Goal: Information Seeking & Learning: Learn about a topic

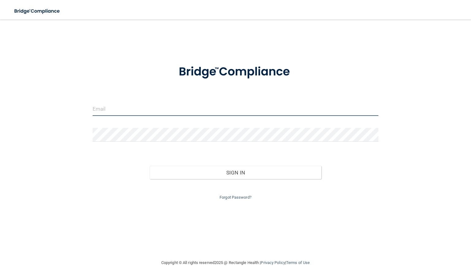
type input "[PERSON_NAME][EMAIL_ADDRESS][DOMAIN_NAME]"
click at [161, 108] on input "[PERSON_NAME][EMAIL_ADDRESS][DOMAIN_NAME]" at bounding box center [236, 109] width 286 height 14
drag, startPoint x: 190, startPoint y: 109, endPoint x: 79, endPoint y: 119, distance: 111.4
click at [79, 119] on div "susan@theclassicsmile.com Invalid email/password. You don't have permission to …" at bounding box center [235, 139] width 446 height 227
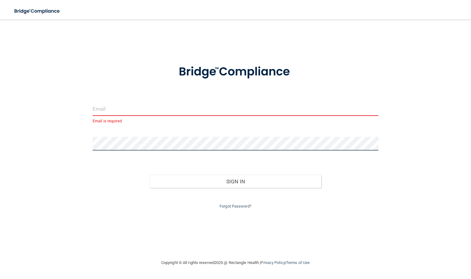
click at [58, 151] on div "Email is required Invalid email/password. You don't have permission to access t…" at bounding box center [235, 139] width 446 height 227
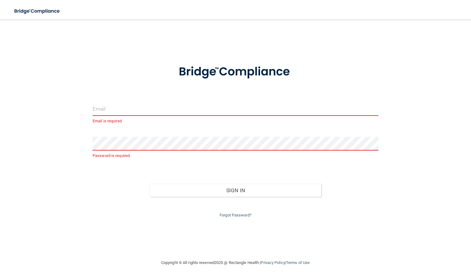
click at [438, 168] on div "Email is required Password is required Invalid email/password. You don't have p…" at bounding box center [235, 139] width 446 height 227
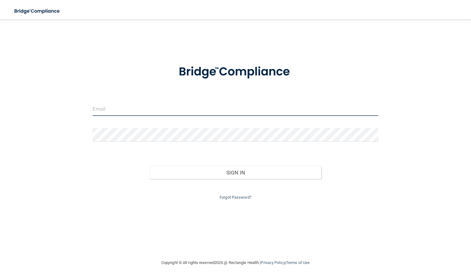
type input "[PERSON_NAME][EMAIL_ADDRESS][DOMAIN_NAME]"
click at [161, 107] on input "[PERSON_NAME][EMAIL_ADDRESS][DOMAIN_NAME]" at bounding box center [236, 109] width 286 height 14
drag, startPoint x: 174, startPoint y: 112, endPoint x: 15, endPoint y: 111, distance: 158.8
click at [0, 122] on main "[PERSON_NAME][EMAIL_ADDRESS][DOMAIN_NAME] Invalid email/password. You don't hav…" at bounding box center [235, 149] width 471 height 259
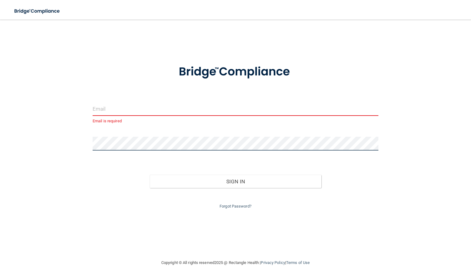
click at [13, 137] on div "Email is required Invalid email/password. You don't have permission to access t…" at bounding box center [235, 139] width 446 height 227
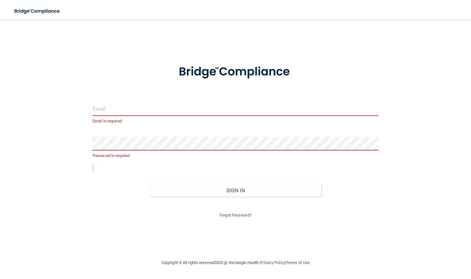
click at [84, 158] on div "Email is required Password is required Invalid email/password. You don't have p…" at bounding box center [235, 139] width 446 height 227
click at [110, 108] on input "email" at bounding box center [236, 109] width 286 height 14
drag, startPoint x: 73, startPoint y: 229, endPoint x: 69, endPoint y: 222, distance: 8.1
click at [73, 229] on div "Email is required Password is required Invalid email/password. You don't have p…" at bounding box center [235, 139] width 446 height 227
click at [102, 107] on input "email" at bounding box center [236, 109] width 286 height 14
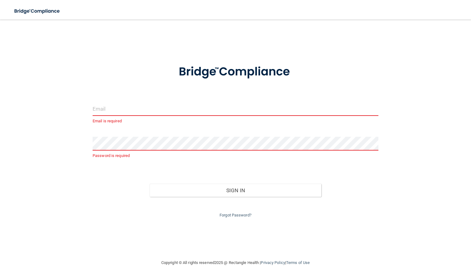
click at [103, 104] on input "email" at bounding box center [236, 109] width 286 height 14
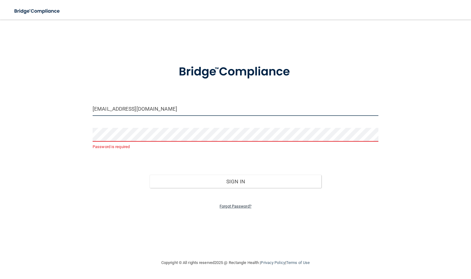
type input "[EMAIL_ADDRESS][DOMAIN_NAME]"
click at [232, 205] on link "Forgot Password?" at bounding box center [235, 206] width 32 height 5
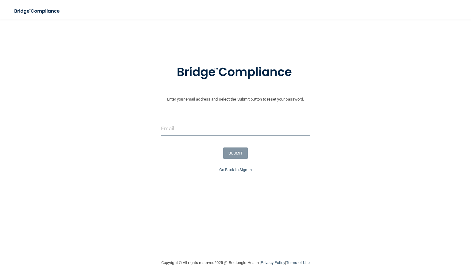
click at [188, 129] on input "email" at bounding box center [235, 129] width 149 height 14
type input "[EMAIL_ADDRESS][DOMAIN_NAME]"
click at [233, 154] on button "SUBMIT" at bounding box center [235, 152] width 25 height 11
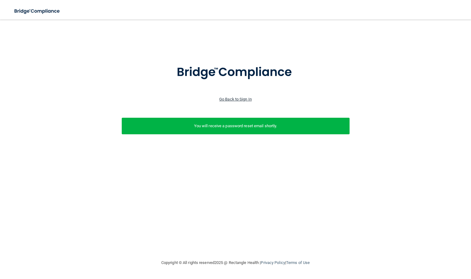
click at [233, 97] on link "Go Back to Sign In" at bounding box center [235, 99] width 32 height 5
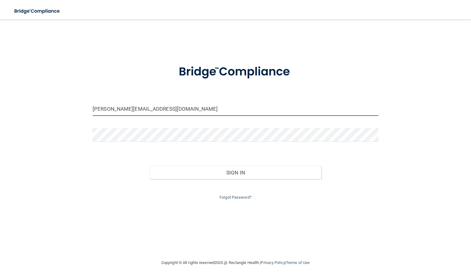
click at [215, 115] on input "susan@theclassicsmile.com" at bounding box center [236, 109] width 286 height 14
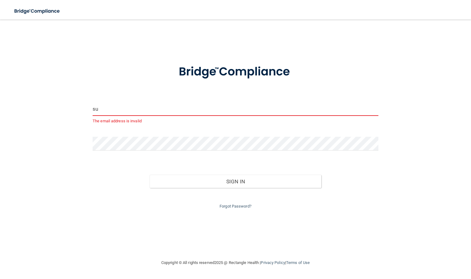
type input "s"
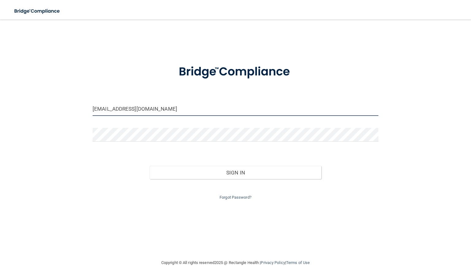
click at [127, 111] on input "lt1.linsey@gmsil.com" at bounding box center [236, 109] width 286 height 14
type input "[EMAIL_ADDRESS][DOMAIN_NAME]"
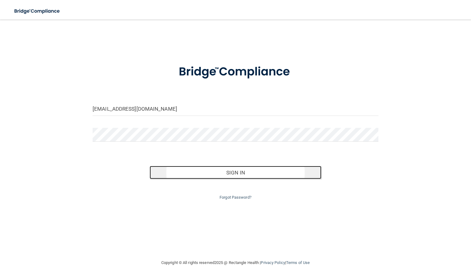
click at [170, 169] on button "Sign In" at bounding box center [235, 172] width 171 height 13
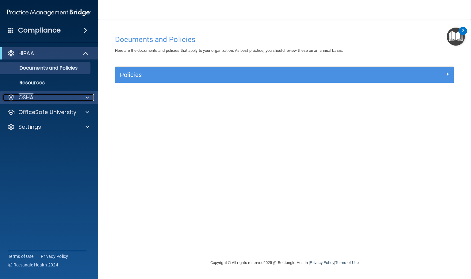
click at [93, 99] on div at bounding box center [86, 97] width 15 height 7
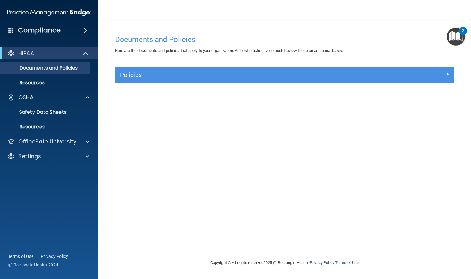
click at [85, 30] on span at bounding box center [86, 30] width 4 height 7
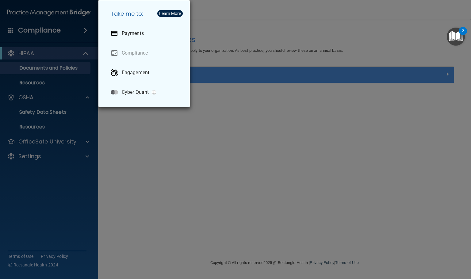
click at [71, 131] on div "Take me to: Payments Compliance Engagement Cyber Quant" at bounding box center [235, 139] width 471 height 279
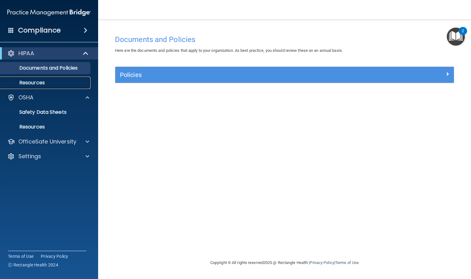
click at [29, 77] on link "Resources" at bounding box center [42, 83] width 97 height 12
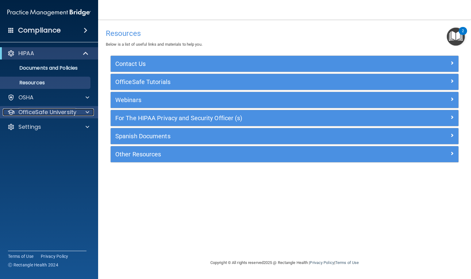
click at [41, 111] on p "OfficeSafe University" at bounding box center [47, 111] width 58 height 7
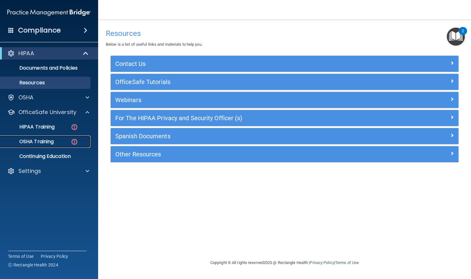
click at [34, 137] on link "OSHA Training" at bounding box center [42, 141] width 97 height 12
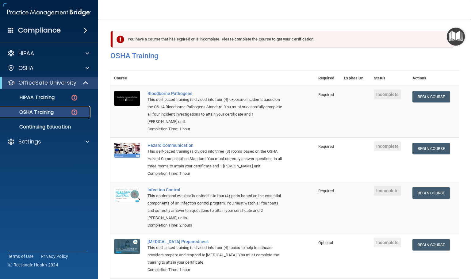
click at [45, 109] on p "OSHA Training" at bounding box center [29, 112] width 50 height 6
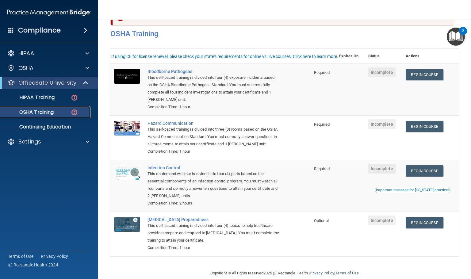
scroll to position [39, 0]
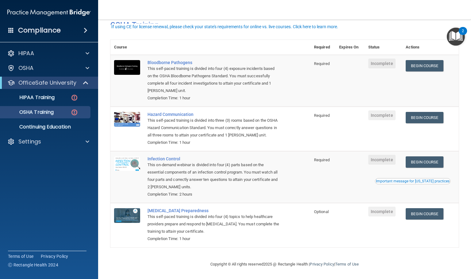
click at [306, 83] on td "Bloodborne Pathogens This self-paced training is divided into four (4) exposure…" at bounding box center [227, 81] width 166 height 52
click at [418, 60] on link "Begin Course" at bounding box center [423, 65] width 37 height 11
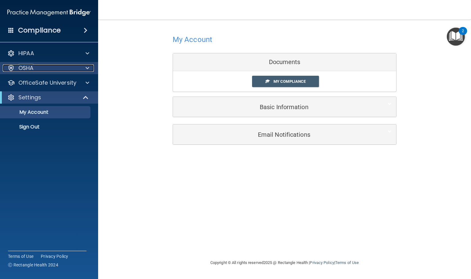
click at [75, 67] on div "OSHA" at bounding box center [41, 67] width 76 height 7
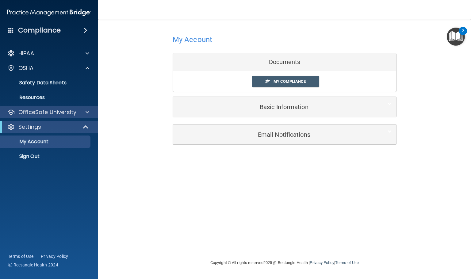
click at [58, 108] on div "OfficeSafe University" at bounding box center [49, 112] width 98 height 12
click at [86, 108] on span at bounding box center [88, 111] width 4 height 7
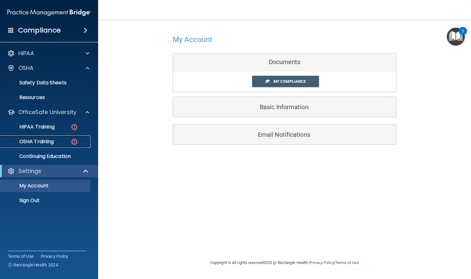
click at [54, 136] on link "OSHA Training" at bounding box center [42, 141] width 97 height 12
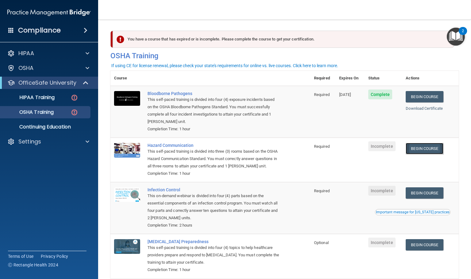
click at [424, 149] on link "Begin Course" at bounding box center [423, 148] width 37 height 11
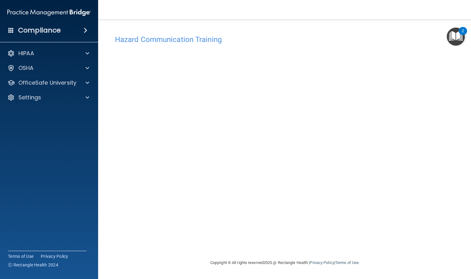
click at [453, 36] on img "Open Resource Center, 2 new notifications" at bounding box center [456, 37] width 18 height 18
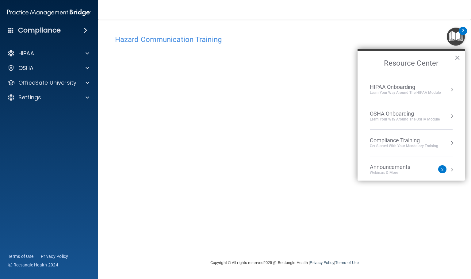
click at [453, 36] on img "Open Resource Center, 2 new notifications" at bounding box center [456, 37] width 18 height 18
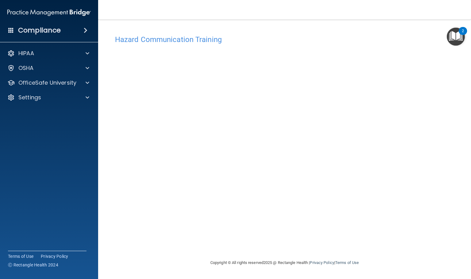
click at [188, 44] on div "Hazard Communication Training" at bounding box center [284, 39] width 348 height 15
click at [71, 83] on p "OfficeSafe University" at bounding box center [47, 82] width 58 height 7
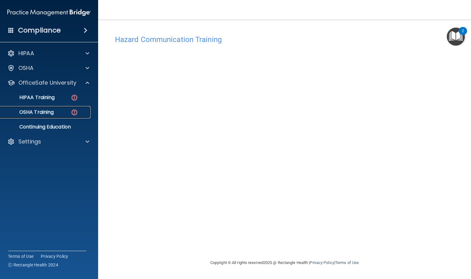
click at [58, 110] on div "OSHA Training" at bounding box center [46, 112] width 84 height 6
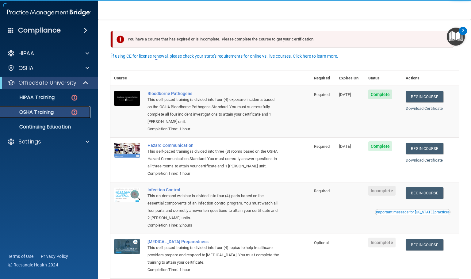
scroll to position [39, 0]
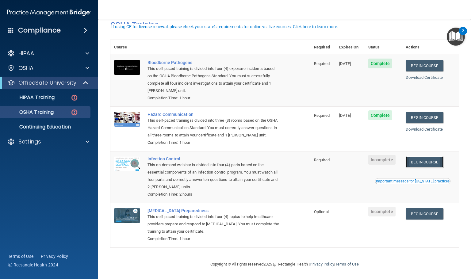
click at [430, 161] on link "Begin Course" at bounding box center [423, 161] width 37 height 11
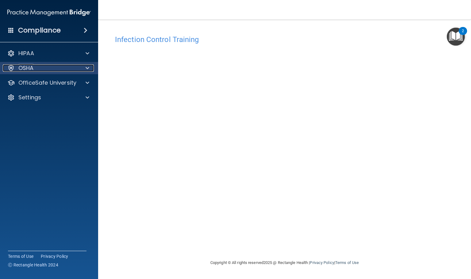
click at [62, 71] on div "OSHA" at bounding box center [41, 67] width 76 height 7
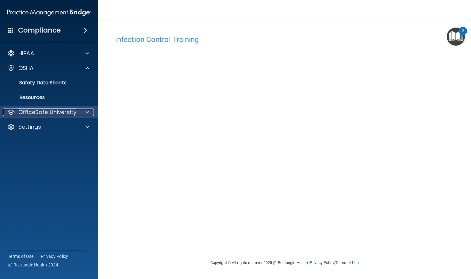
click at [67, 108] on p "OfficeSafe University" at bounding box center [47, 111] width 58 height 7
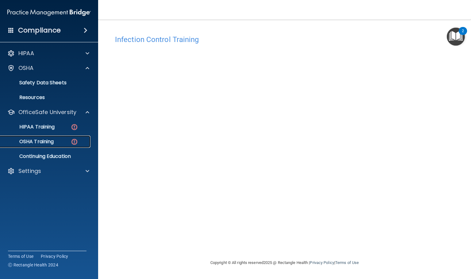
click at [61, 139] on div "OSHA Training" at bounding box center [46, 142] width 84 height 6
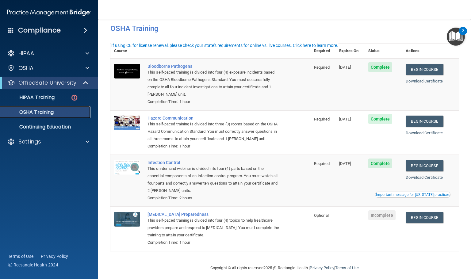
scroll to position [22, 0]
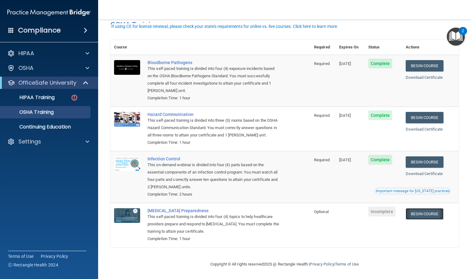
click at [433, 214] on link "Begin Course" at bounding box center [423, 213] width 37 height 11
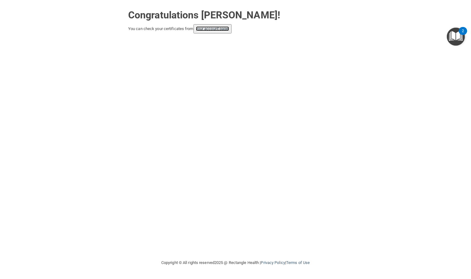
click at [210, 30] on link "your account page!" at bounding box center [212, 28] width 33 height 5
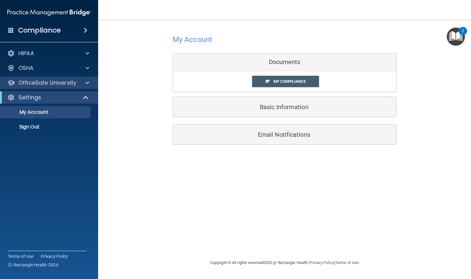
click at [85, 86] on div "OfficeSafe University" at bounding box center [49, 83] width 98 height 12
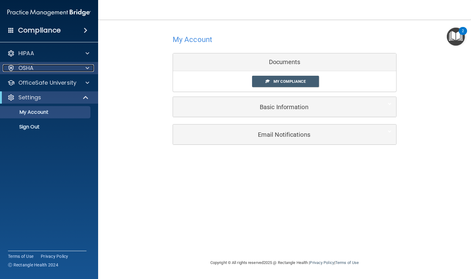
click at [86, 71] on span at bounding box center [88, 67] width 4 height 7
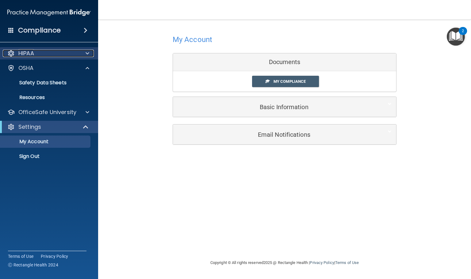
click at [83, 53] on div at bounding box center [86, 53] width 15 height 7
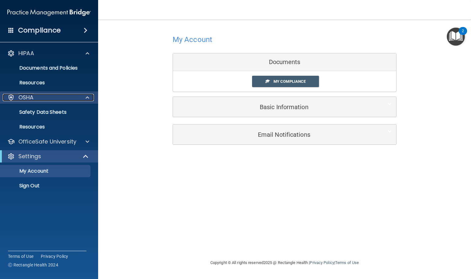
click at [91, 97] on div at bounding box center [86, 97] width 15 height 7
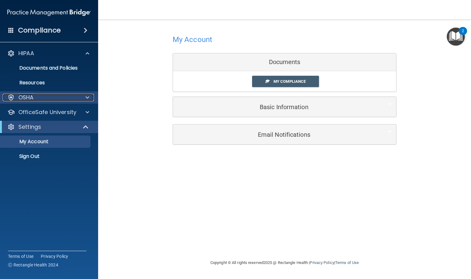
click at [63, 98] on div "OSHA" at bounding box center [41, 97] width 76 height 7
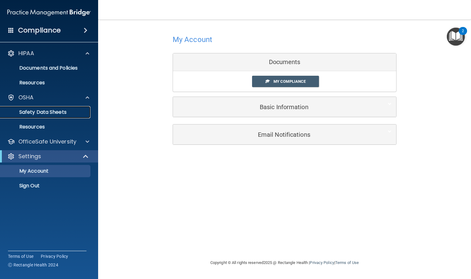
click at [66, 112] on p "Safety Data Sheets" at bounding box center [46, 112] width 84 height 6
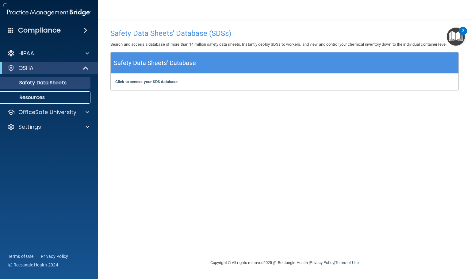
click at [61, 91] on link "Resources" at bounding box center [42, 97] width 97 height 12
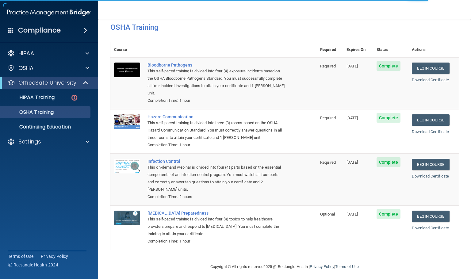
scroll to position [15, 0]
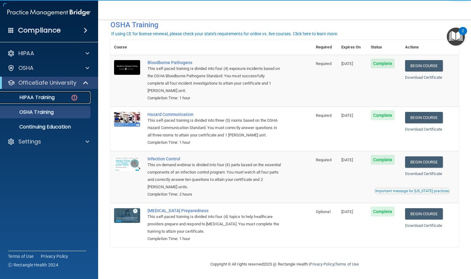
click at [41, 95] on p "HIPAA Training" at bounding box center [29, 97] width 51 height 6
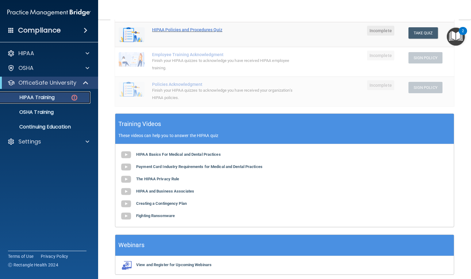
scroll to position [138, 0]
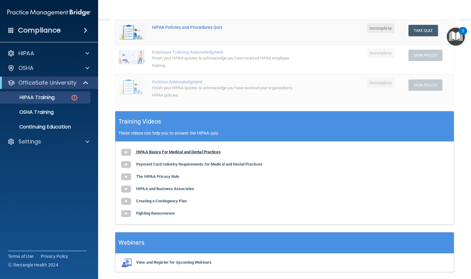
click at [180, 152] on b "HIPAA Basics For Medical and Dental Practices" at bounding box center [178, 152] width 85 height 5
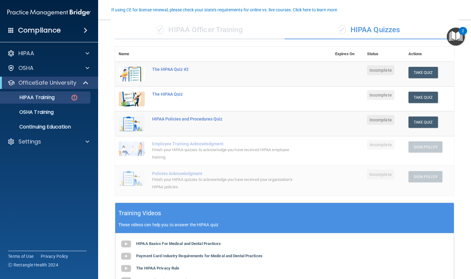
scroll to position [46, 0]
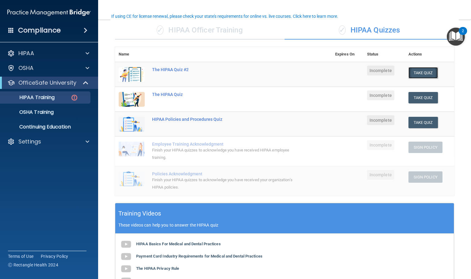
click at [408, 73] on button "Take Quiz" at bounding box center [422, 72] width 29 height 11
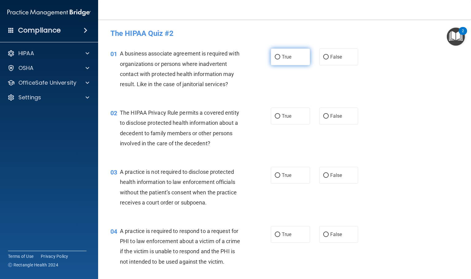
click at [276, 62] on label "True" at bounding box center [290, 56] width 39 height 17
click at [276, 59] on input "True" at bounding box center [278, 57] width 6 height 5
radio input "true"
click at [289, 116] on label "True" at bounding box center [290, 116] width 39 height 17
click at [365, 108] on ng-form "02 The HIPAA Privacy Rule permits a covered entity to disclose protected health…" at bounding box center [365, 108] width 0 height 0
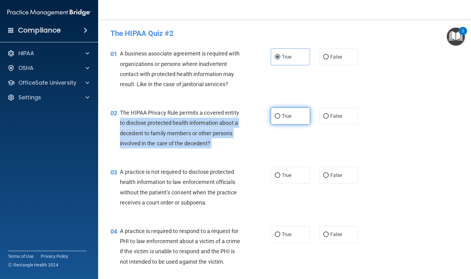
click at [275, 114] on input "True" at bounding box center [278, 116] width 6 height 5
radio input "true"
click at [233, 138] on div "The HIPAA Privacy Rule permits a covered entity to disclose protected health in…" at bounding box center [183, 128] width 127 height 41
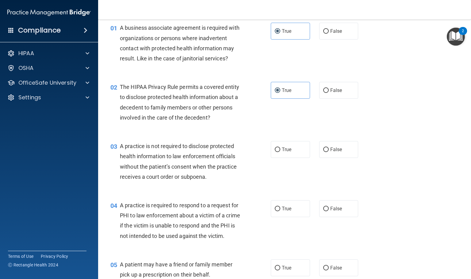
scroll to position [46, 0]
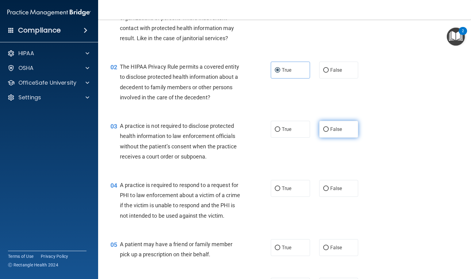
click at [352, 130] on label "False" at bounding box center [338, 129] width 39 height 17
click at [329, 130] on input "False" at bounding box center [326, 129] width 6 height 5
radio input "true"
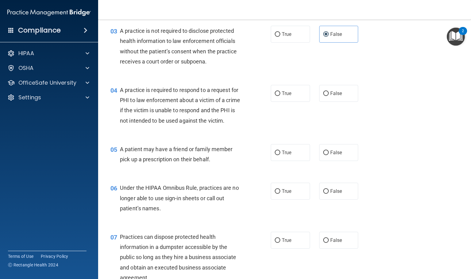
scroll to position [138, 0]
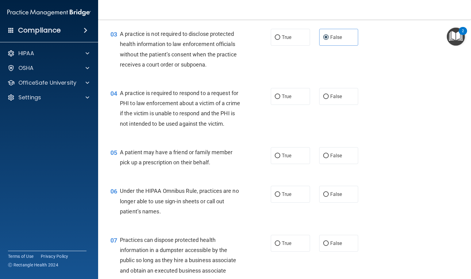
click at [273, 86] on div "04 A practice is required to respond to a request for PHI to law enforcement ab…" at bounding box center [284, 109] width 357 height 59
click at [289, 91] on label "True" at bounding box center [290, 96] width 39 height 17
click at [280, 94] on input "True" at bounding box center [278, 96] width 6 height 5
radio input "true"
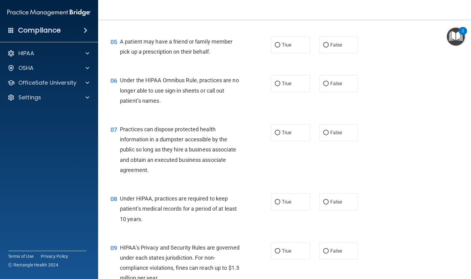
scroll to position [276, 0]
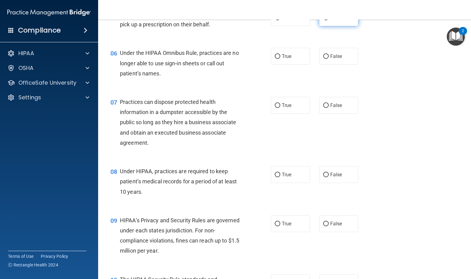
click at [340, 26] on label "False" at bounding box center [338, 17] width 39 height 17
click at [329, 20] on input "False" at bounding box center [326, 18] width 6 height 5
radio input "true"
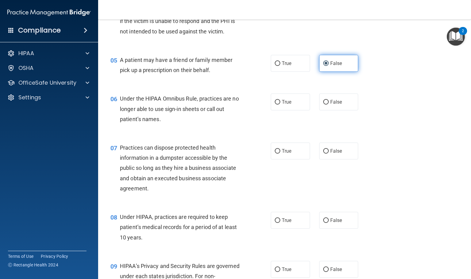
scroll to position [230, 0]
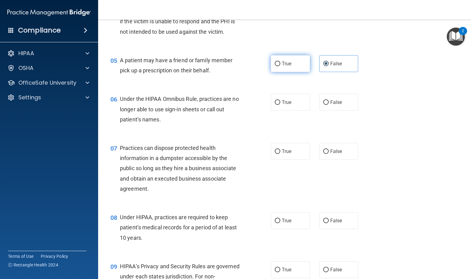
click at [277, 66] on input "True" at bounding box center [278, 64] width 6 height 5
radio input "true"
radio input "false"
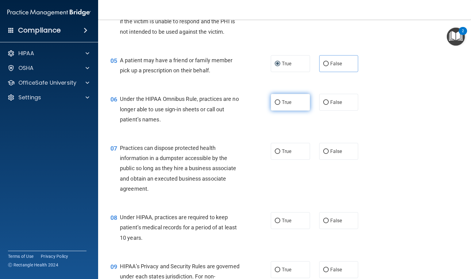
click at [276, 105] on input "True" at bounding box center [278, 102] width 6 height 5
radio input "true"
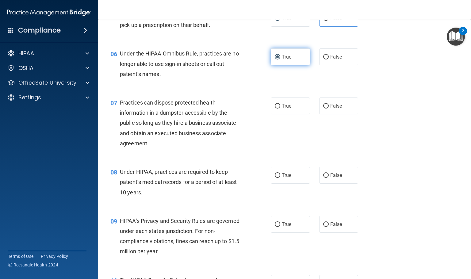
scroll to position [276, 0]
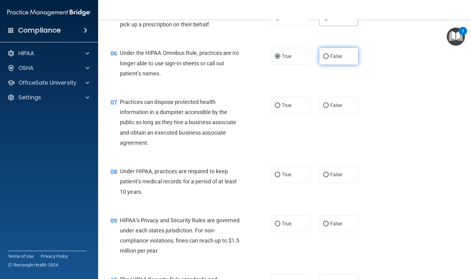
click at [337, 65] on label "False" at bounding box center [338, 56] width 39 height 17
click at [329, 59] on input "False" at bounding box center [326, 56] width 6 height 5
radio input "true"
radio input "false"
click at [352, 114] on label "False" at bounding box center [338, 105] width 39 height 17
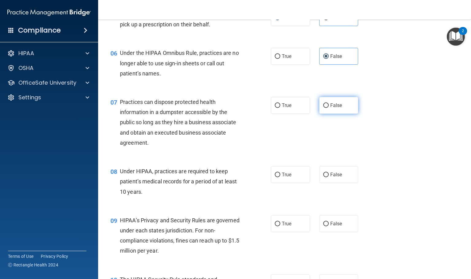
click at [329, 108] on input "False" at bounding box center [326, 105] width 6 height 5
radio input "true"
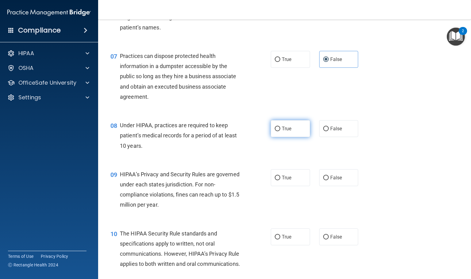
click at [282, 137] on label "True" at bounding box center [290, 128] width 39 height 17
click at [280, 131] on input "True" at bounding box center [278, 129] width 6 height 5
radio input "true"
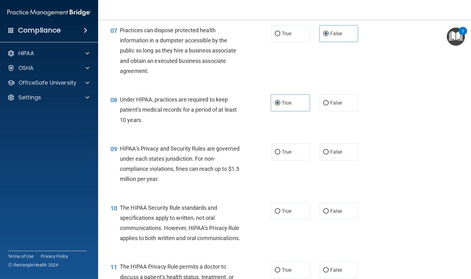
scroll to position [368, 0]
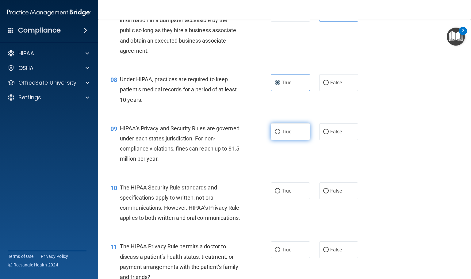
click at [294, 140] on label "True" at bounding box center [290, 131] width 39 height 17
click at [280, 134] on input "True" at bounding box center [278, 132] width 6 height 5
radio input "true"
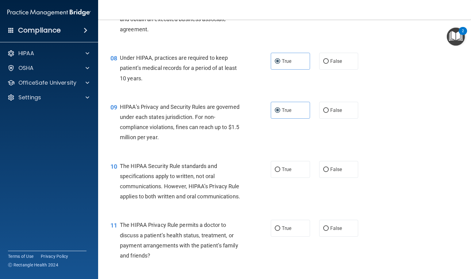
scroll to position [414, 0]
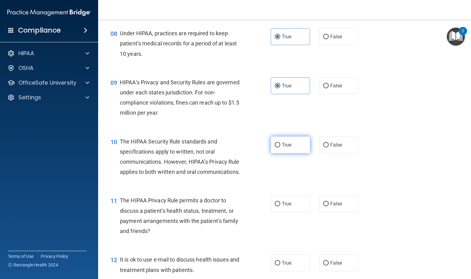
click at [289, 153] on label "True" at bounding box center [290, 144] width 39 height 17
click at [280, 147] on input "True" at bounding box center [278, 145] width 6 height 5
radio input "true"
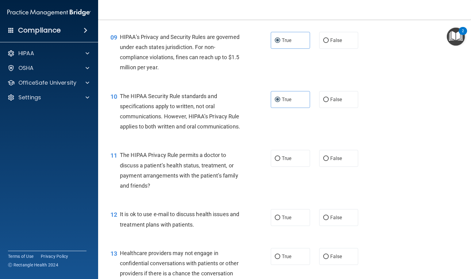
scroll to position [460, 0]
click at [298, 166] on label "True" at bounding box center [290, 157] width 39 height 17
click at [280, 160] on input "True" at bounding box center [278, 158] width 6 height 5
radio input "true"
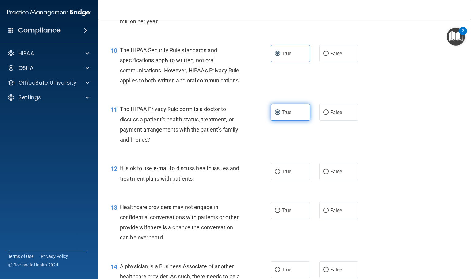
scroll to position [506, 0]
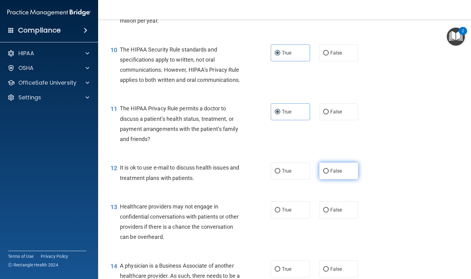
click at [326, 179] on label "False" at bounding box center [338, 170] width 39 height 17
click at [326, 173] on input "False" at bounding box center [326, 171] width 6 height 5
radio input "true"
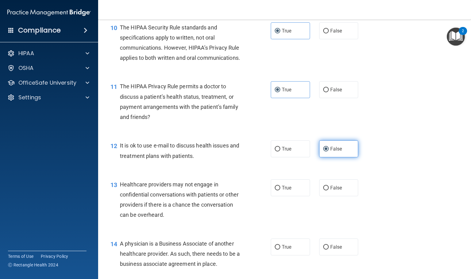
scroll to position [552, 0]
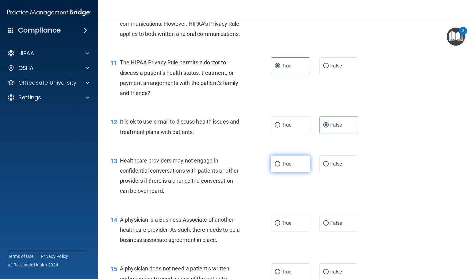
click at [275, 166] on input "True" at bounding box center [278, 164] width 6 height 5
radio input "true"
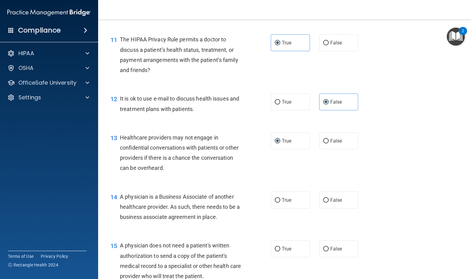
scroll to position [644, 0]
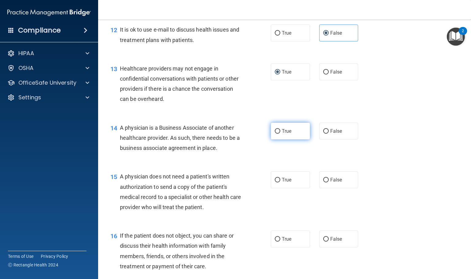
click at [285, 139] on label "True" at bounding box center [290, 131] width 39 height 17
click at [280, 134] on input "True" at bounding box center [278, 131] width 6 height 5
radio input "true"
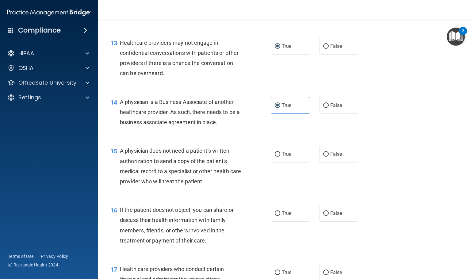
scroll to position [690, 0]
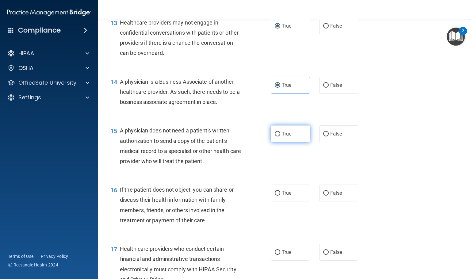
click at [305, 142] on label "True" at bounding box center [290, 133] width 39 height 17
click at [280, 136] on input "True" at bounding box center [278, 134] width 6 height 5
radio input "true"
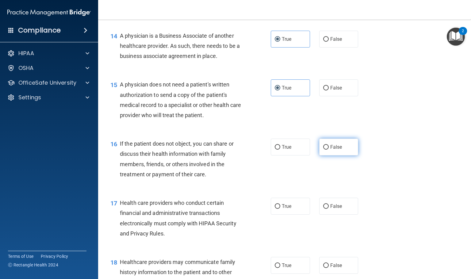
click at [323, 150] on input "False" at bounding box center [326, 147] width 6 height 5
radio input "true"
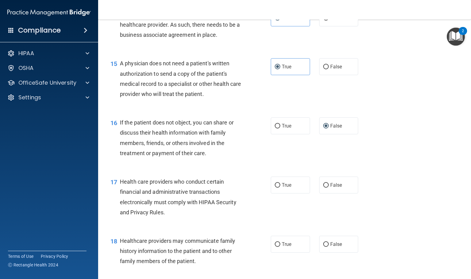
scroll to position [782, 0]
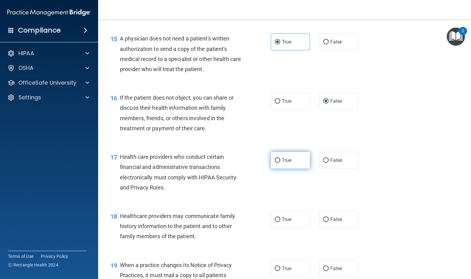
click at [283, 169] on label "True" at bounding box center [290, 160] width 39 height 17
click at [280, 163] on input "True" at bounding box center [278, 160] width 6 height 5
radio input "true"
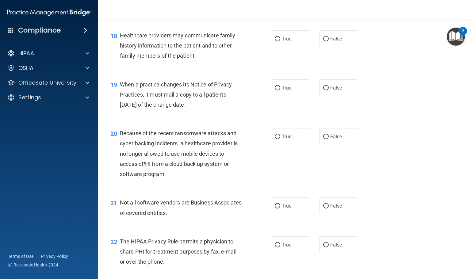
scroll to position [916, 0]
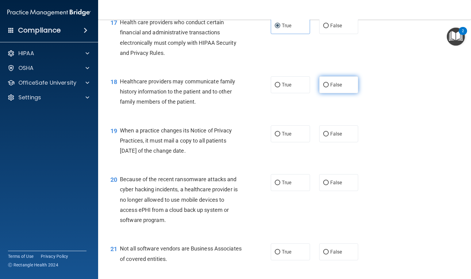
click at [332, 88] on span "False" at bounding box center [336, 85] width 12 height 6
click at [329, 87] on input "False" at bounding box center [326, 85] width 6 height 5
radio input "true"
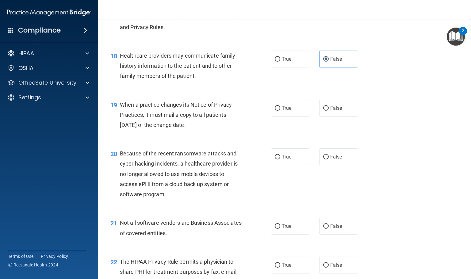
scroll to position [962, 0]
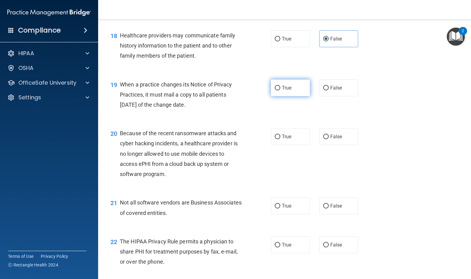
click at [282, 91] on span "True" at bounding box center [287, 88] width 10 height 6
click at [280, 90] on input "True" at bounding box center [278, 88] width 6 height 5
radio input "true"
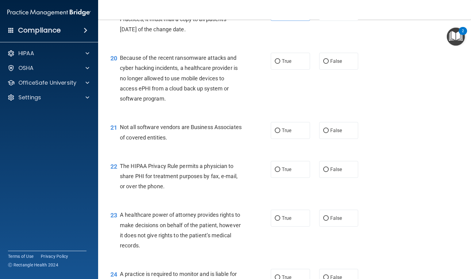
scroll to position [1054, 0]
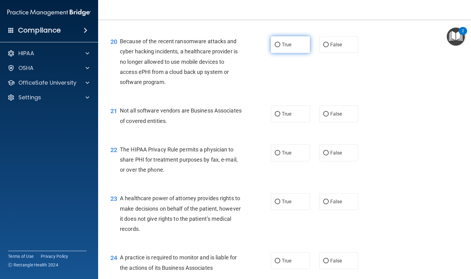
click at [271, 53] on label "True" at bounding box center [290, 44] width 39 height 17
click at [275, 47] on input "True" at bounding box center [278, 45] width 6 height 5
radio input "true"
click at [282, 117] on span "True" at bounding box center [287, 114] width 10 height 6
click at [280, 116] on input "True" at bounding box center [278, 114] width 6 height 5
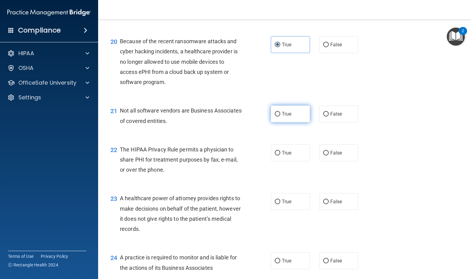
radio input "true"
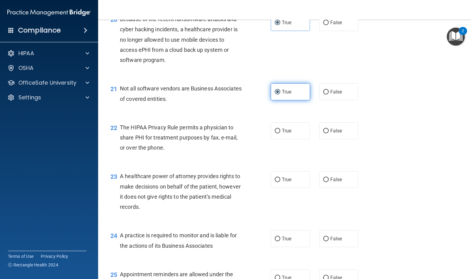
scroll to position [1146, 0]
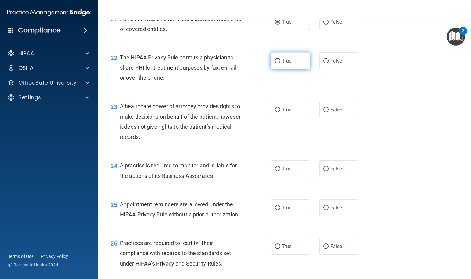
click at [277, 63] on input "True" at bounding box center [278, 61] width 6 height 5
radio input "true"
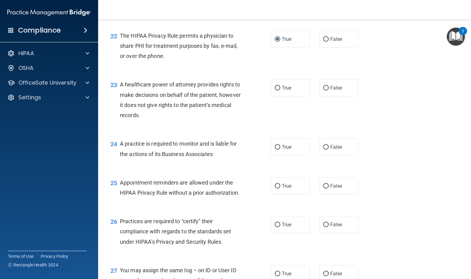
scroll to position [1192, 0]
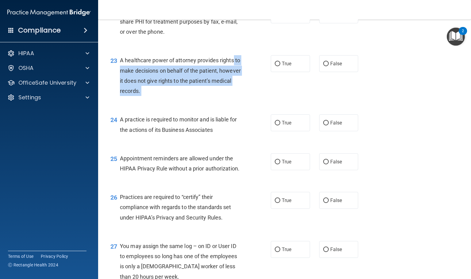
click at [365, 55] on ng-form "23 A healthcare power of attorney provides rights to make decisions on behalf o…" at bounding box center [365, 55] width 0 height 0
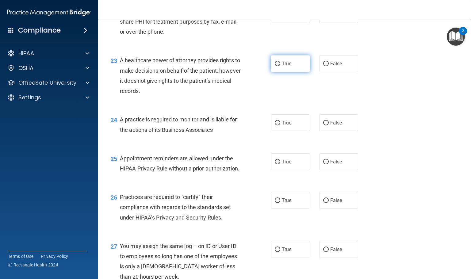
click at [282, 67] on span "True" at bounding box center [287, 64] width 10 height 6
click at [280, 66] on input "True" at bounding box center [278, 64] width 6 height 5
radio input "true"
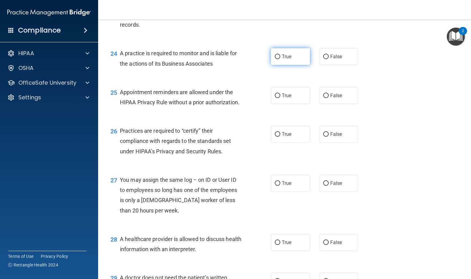
scroll to position [1238, 0]
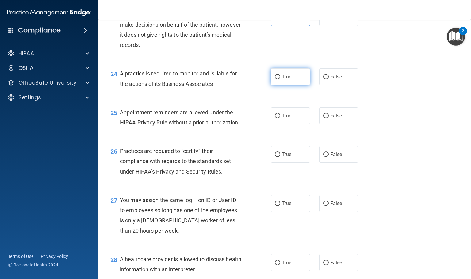
click at [282, 80] on span "True" at bounding box center [287, 77] width 10 height 6
click at [280, 79] on input "True" at bounding box center [278, 77] width 6 height 5
radio input "true"
click at [282, 119] on span "True" at bounding box center [287, 116] width 10 height 6
click at [280, 118] on input "True" at bounding box center [278, 116] width 6 height 5
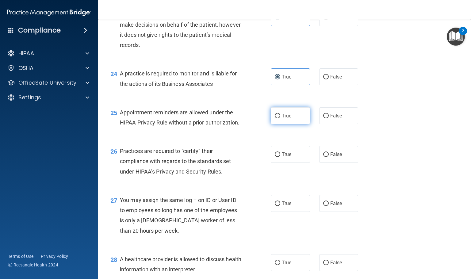
radio input "true"
click at [323, 118] on input "False" at bounding box center [326, 116] width 6 height 5
radio input "true"
radio input "false"
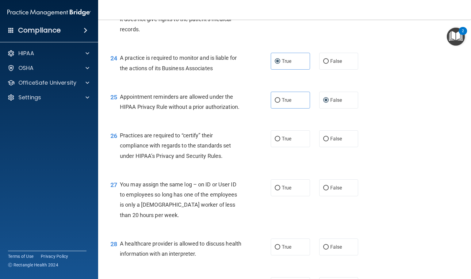
scroll to position [1284, 0]
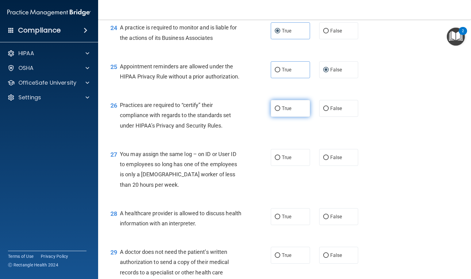
click at [271, 117] on label "True" at bounding box center [290, 108] width 39 height 17
click at [275, 111] on input "True" at bounding box center [278, 108] width 6 height 5
radio input "true"
click at [330, 160] on span "False" at bounding box center [336, 157] width 12 height 6
click at [326, 160] on input "False" at bounding box center [326, 157] width 6 height 5
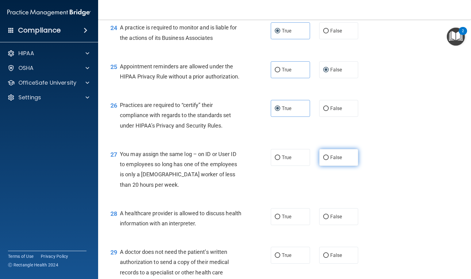
radio input "true"
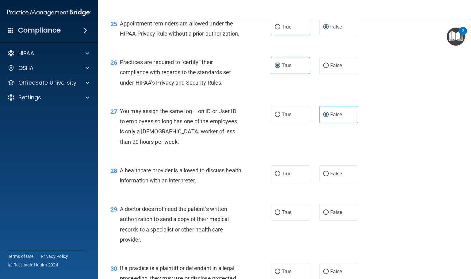
scroll to position [1330, 0]
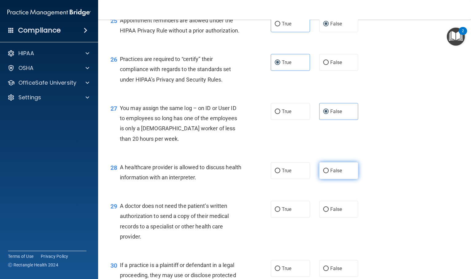
click at [324, 173] on input "False" at bounding box center [326, 171] width 6 height 5
radio input "true"
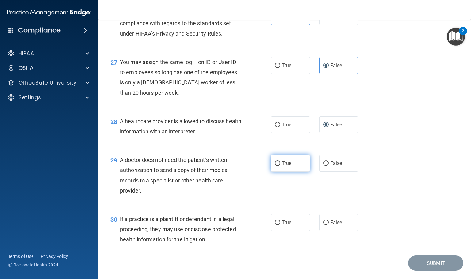
click at [271, 172] on label "True" at bounding box center [290, 163] width 39 height 17
click at [275, 166] on input "True" at bounding box center [278, 163] width 6 height 5
radio input "true"
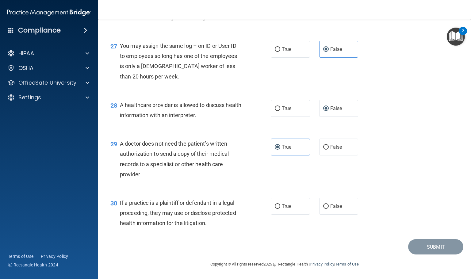
scroll to position [1422, 0]
click at [326, 209] on label "False" at bounding box center [338, 206] width 39 height 17
click at [326, 209] on input "False" at bounding box center [326, 206] width 6 height 5
radio input "true"
click at [434, 253] on button "Submit" at bounding box center [435, 247] width 55 height 16
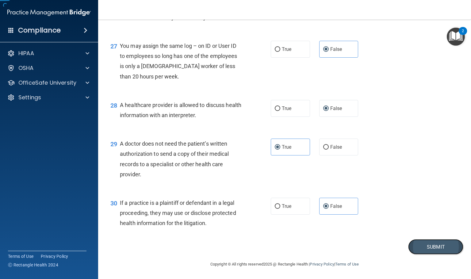
click at [430, 247] on button "Submit" at bounding box center [435, 247] width 55 height 16
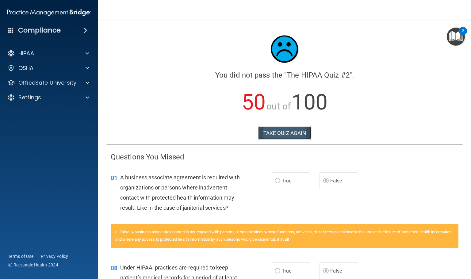
click at [291, 131] on button "TAKE QUIZ AGAIN" at bounding box center [284, 132] width 53 height 13
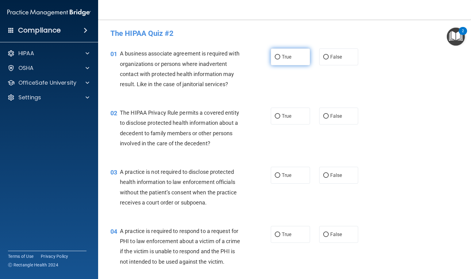
click at [275, 59] on input "True" at bounding box center [278, 57] width 6 height 5
radio input "true"
click at [330, 55] on span "False" at bounding box center [336, 57] width 12 height 6
click at [326, 55] on input "False" at bounding box center [326, 57] width 6 height 5
radio input "true"
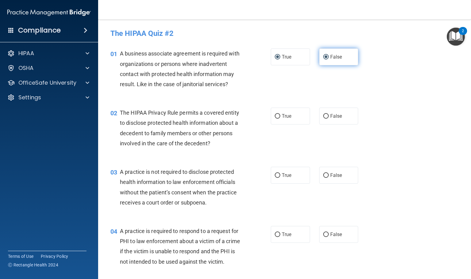
radio input "false"
click at [271, 117] on label "True" at bounding box center [290, 116] width 39 height 17
click at [275, 117] on input "True" at bounding box center [278, 116] width 6 height 5
radio input "true"
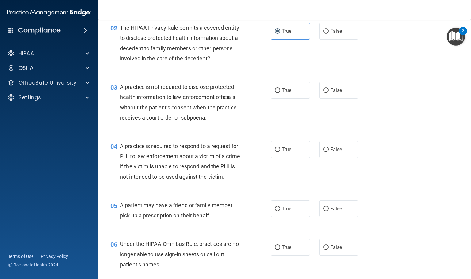
scroll to position [92, 0]
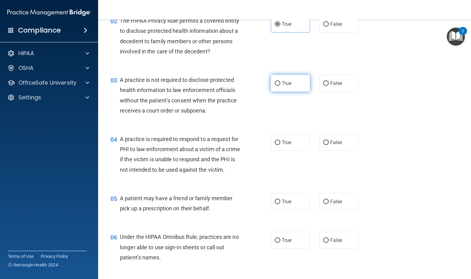
click at [275, 82] on input "True" at bounding box center [278, 83] width 6 height 5
radio input "true"
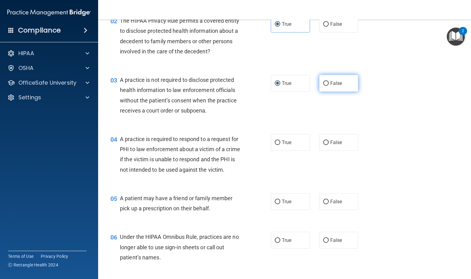
click at [331, 80] on label "False" at bounding box center [338, 83] width 39 height 17
click at [329, 81] on input "False" at bounding box center [326, 83] width 6 height 5
radio input "true"
radio input "false"
click at [283, 145] on span "True" at bounding box center [287, 142] width 10 height 6
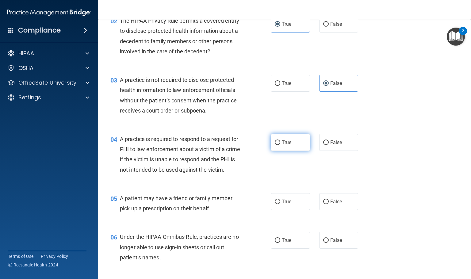
click at [280, 145] on input "True" at bounding box center [278, 142] width 6 height 5
radio input "true"
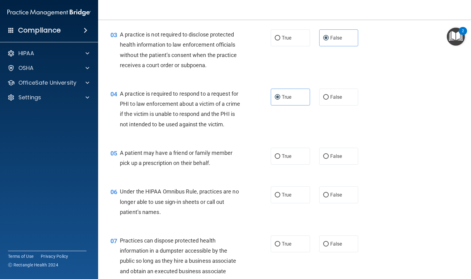
scroll to position [138, 0]
click at [287, 164] on label "True" at bounding box center [290, 155] width 39 height 17
click at [280, 158] on input "True" at bounding box center [278, 156] width 6 height 5
radio input "true"
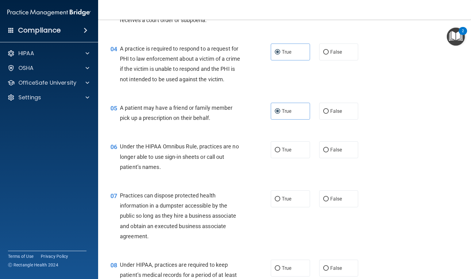
scroll to position [184, 0]
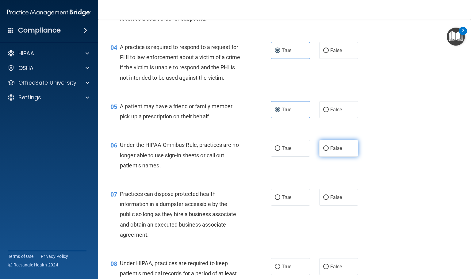
click at [344, 157] on label "False" at bounding box center [338, 148] width 39 height 17
click at [329, 151] on input "False" at bounding box center [326, 148] width 6 height 5
radio input "true"
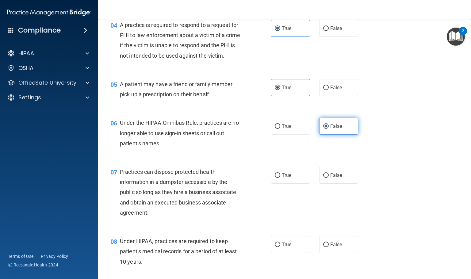
scroll to position [230, 0]
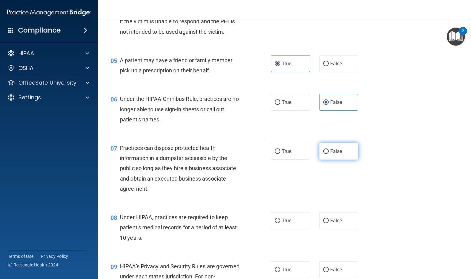
click at [323, 154] on input "False" at bounding box center [326, 151] width 6 height 5
radio input "true"
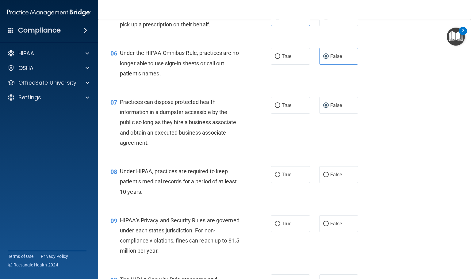
scroll to position [322, 0]
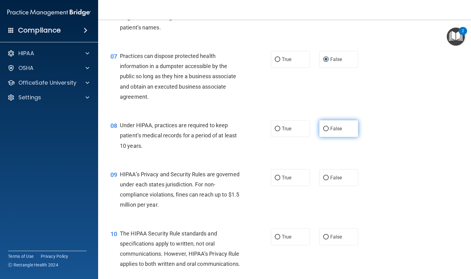
click at [333, 137] on label "False" at bounding box center [338, 128] width 39 height 17
click at [329, 131] on input "False" at bounding box center [326, 129] width 6 height 5
radio input "true"
click at [332, 181] on span "False" at bounding box center [336, 178] width 12 height 6
click at [329, 180] on input "False" at bounding box center [326, 178] width 6 height 5
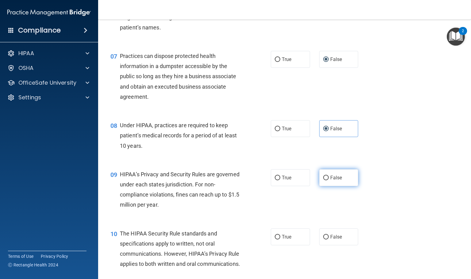
radio input "true"
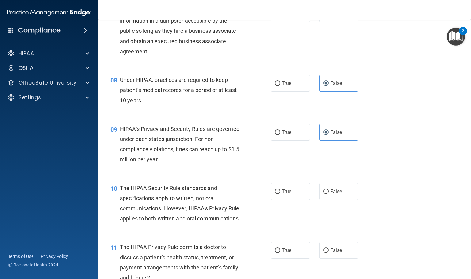
scroll to position [368, 0]
click at [278, 198] on label "True" at bounding box center [290, 190] width 39 height 17
click at [278, 193] on input "True" at bounding box center [278, 191] width 6 height 5
radio input "true"
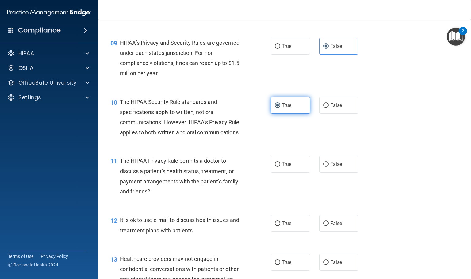
scroll to position [460, 0]
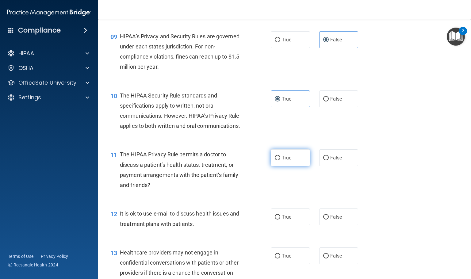
click at [271, 166] on label "True" at bounding box center [290, 157] width 39 height 17
click at [275, 160] on input "True" at bounding box center [278, 158] width 6 height 5
radio input "true"
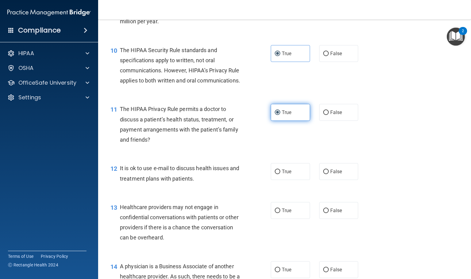
scroll to position [506, 0]
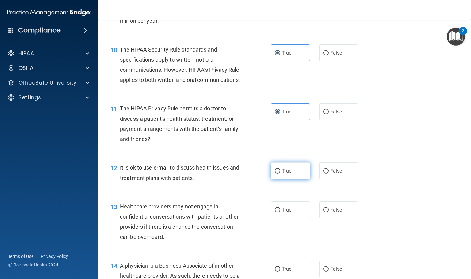
click at [289, 179] on label "True" at bounding box center [290, 170] width 39 height 17
click at [280, 173] on input "True" at bounding box center [278, 171] width 6 height 5
radio input "true"
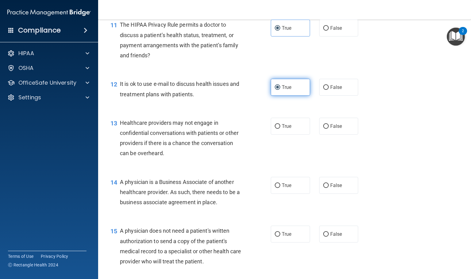
scroll to position [598, 0]
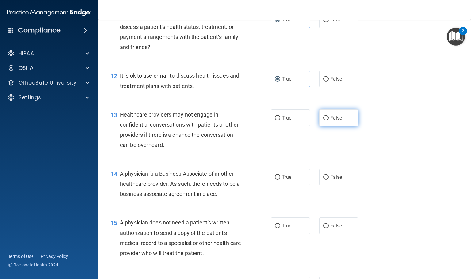
click at [323, 120] on input "False" at bounding box center [326, 118] width 6 height 5
radio input "true"
click at [324, 180] on input "False" at bounding box center [326, 177] width 6 height 5
radio input "true"
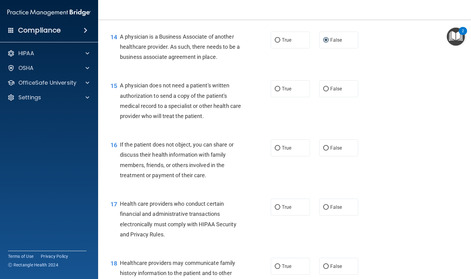
scroll to position [736, 0]
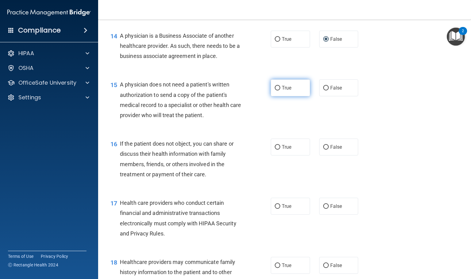
click at [273, 96] on label "True" at bounding box center [290, 87] width 39 height 17
click at [275, 90] on input "True" at bounding box center [278, 88] width 6 height 5
radio input "true"
click at [302, 155] on label "True" at bounding box center [290, 147] width 39 height 17
click at [280, 150] on input "True" at bounding box center [278, 147] width 6 height 5
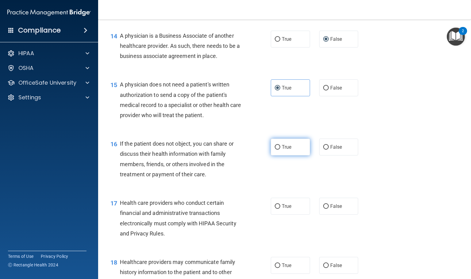
radio input "true"
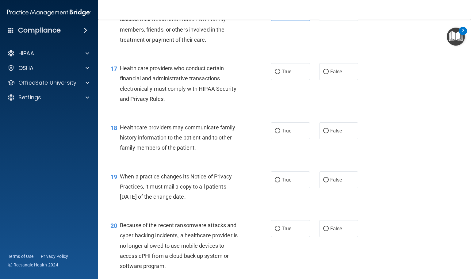
scroll to position [873, 0]
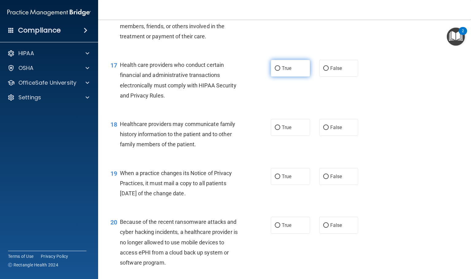
click at [285, 71] on span "True" at bounding box center [287, 68] width 10 height 6
click at [280, 71] on input "True" at bounding box center [278, 68] width 6 height 5
radio input "true"
click at [319, 136] on label "False" at bounding box center [338, 127] width 39 height 17
click at [323, 130] on input "False" at bounding box center [326, 127] width 6 height 5
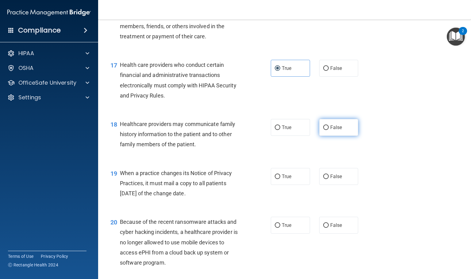
radio input "true"
click at [342, 185] on label "False" at bounding box center [338, 176] width 39 height 17
click at [329, 179] on input "False" at bounding box center [326, 176] width 6 height 5
radio input "true"
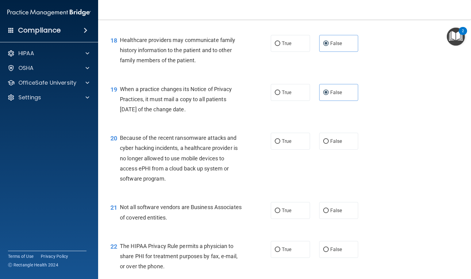
scroll to position [965, 0]
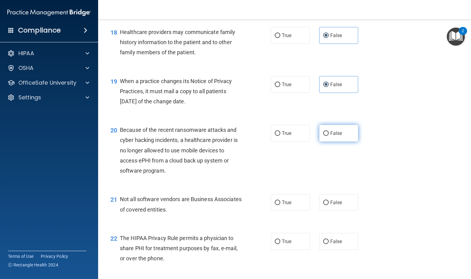
click at [345, 142] on label "False" at bounding box center [338, 133] width 39 height 17
click at [329, 136] on input "False" at bounding box center [326, 133] width 6 height 5
radio input "true"
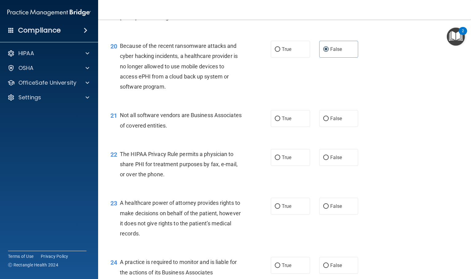
scroll to position [1057, 0]
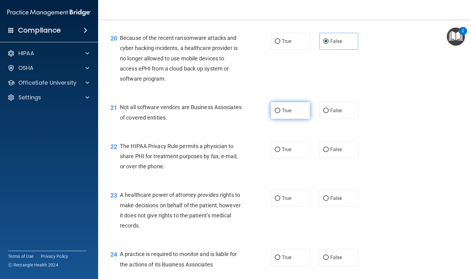
click at [304, 119] on label "True" at bounding box center [290, 110] width 39 height 17
click at [280, 113] on input "True" at bounding box center [278, 110] width 6 height 5
radio input "true"
click at [287, 158] on label "True" at bounding box center [290, 149] width 39 height 17
click at [280, 152] on input "True" at bounding box center [278, 149] width 6 height 5
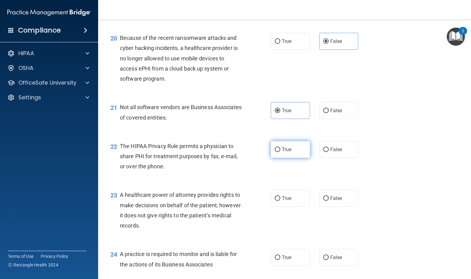
radio input "true"
click at [346, 207] on label "False" at bounding box center [338, 198] width 39 height 17
click at [329, 201] on input "False" at bounding box center [326, 198] width 6 height 5
radio input "true"
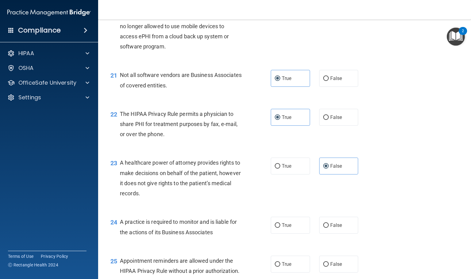
scroll to position [1149, 0]
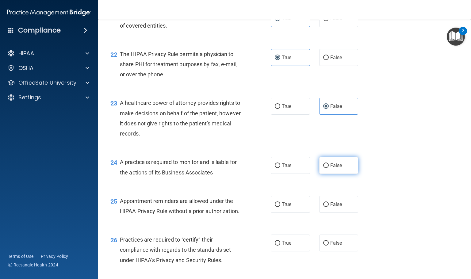
click at [346, 174] on label "False" at bounding box center [338, 165] width 39 height 17
click at [329, 168] on input "False" at bounding box center [326, 165] width 6 height 5
radio input "true"
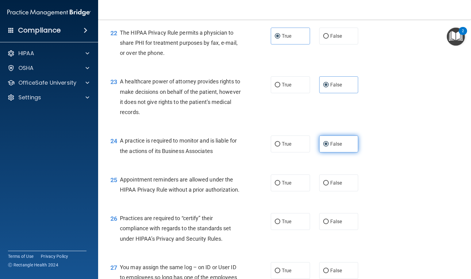
scroll to position [1195, 0]
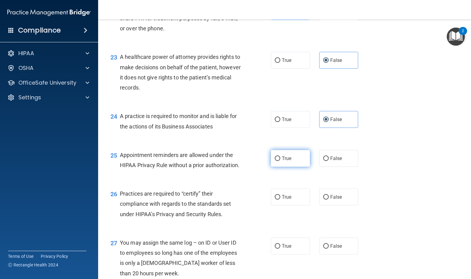
click at [275, 161] on input "True" at bounding box center [278, 158] width 6 height 5
radio input "true"
click at [336, 200] on span "False" at bounding box center [336, 197] width 12 height 6
click at [329, 200] on input "False" at bounding box center [326, 197] width 6 height 5
radio input "true"
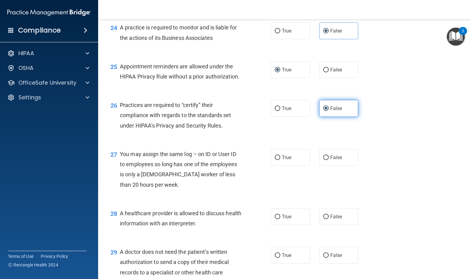
scroll to position [1287, 0]
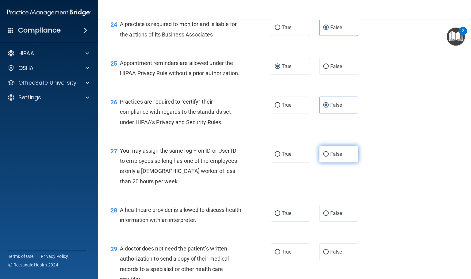
click at [351, 162] on label "False" at bounding box center [338, 154] width 39 height 17
click at [329, 157] on input "False" at bounding box center [326, 154] width 6 height 5
radio input "true"
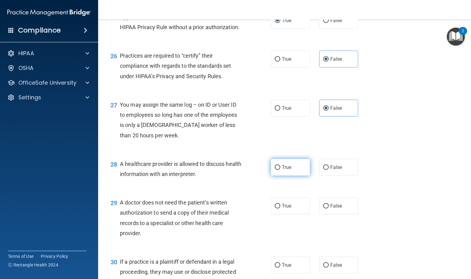
click at [286, 176] on label "True" at bounding box center [290, 167] width 39 height 17
click at [280, 170] on input "True" at bounding box center [278, 167] width 6 height 5
radio input "true"
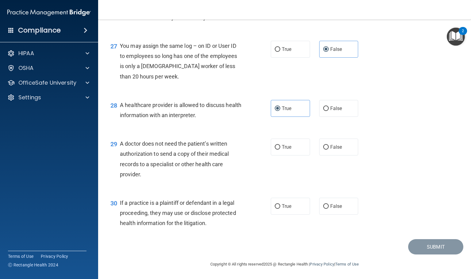
scroll to position [1422, 0]
click at [280, 141] on label "True" at bounding box center [290, 147] width 39 height 17
click at [280, 145] on input "True" at bounding box center [278, 147] width 6 height 5
radio input "true"
click at [286, 201] on label "True" at bounding box center [290, 206] width 39 height 17
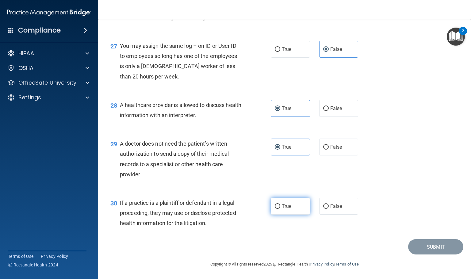
click at [280, 204] on input "True" at bounding box center [278, 206] width 6 height 5
radio input "true"
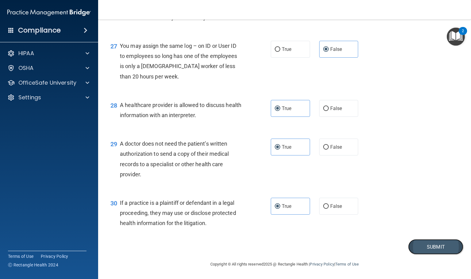
click at [417, 246] on button "Submit" at bounding box center [435, 247] width 55 height 16
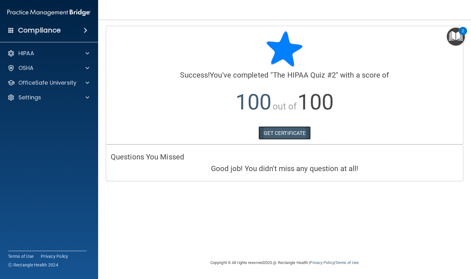
click at [300, 135] on link "GET CERTIFICATE" at bounding box center [284, 132] width 52 height 13
click at [35, 55] on div "HIPAA" at bounding box center [41, 53] width 76 height 7
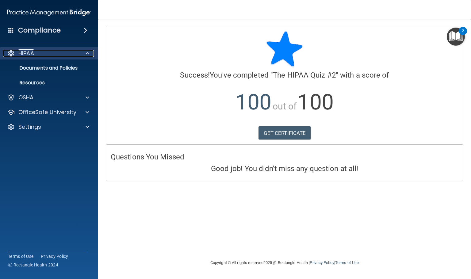
click at [73, 55] on div "HIPAA" at bounding box center [41, 53] width 76 height 7
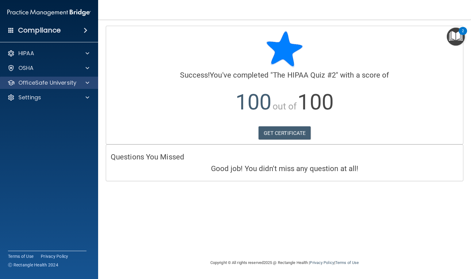
click at [75, 87] on div "OfficeSafe University" at bounding box center [49, 83] width 98 height 12
click at [78, 83] on div "OfficeSafe University" at bounding box center [41, 82] width 76 height 7
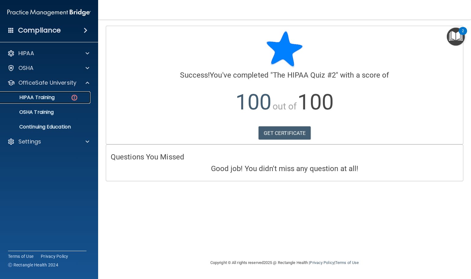
click at [53, 97] on p "HIPAA Training" at bounding box center [29, 97] width 51 height 6
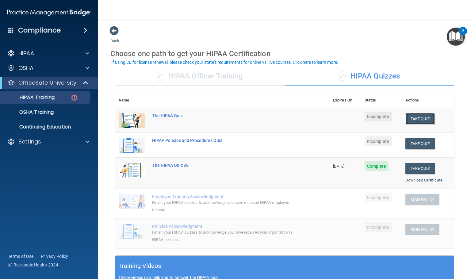
click at [417, 113] on button "Take Quiz" at bounding box center [419, 118] width 29 height 11
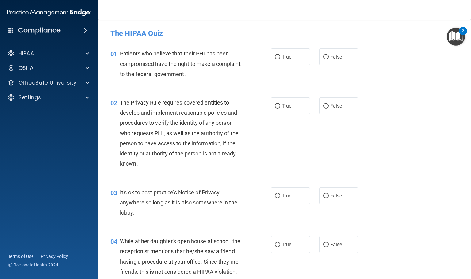
click at [289, 73] on div "01 Patients who believe that their PHI has been compromised have the right to m…" at bounding box center [284, 65] width 357 height 49
click at [278, 107] on label "True" at bounding box center [290, 105] width 39 height 17
click at [278, 107] on input "True" at bounding box center [278, 106] width 6 height 5
radio input "true"
click at [272, 181] on div "03 It's ok to post practice’s Notice of Privacy anywhere so long as it is also …" at bounding box center [284, 204] width 357 height 49
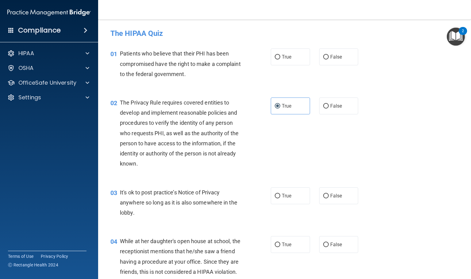
drag, startPoint x: 284, startPoint y: 199, endPoint x: 279, endPoint y: 253, distance: 54.6
click at [283, 200] on label "True" at bounding box center [290, 195] width 39 height 17
click at [282, 232] on div "04 While at her daughter's open house at school, the receptionist mentions that…" at bounding box center [284, 257] width 357 height 59
click at [286, 248] on label "True" at bounding box center [290, 244] width 39 height 17
click at [280, 247] on input "True" at bounding box center [278, 244] width 6 height 5
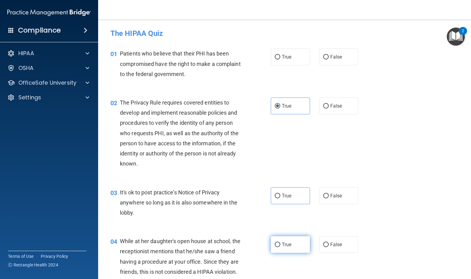
radio input "true"
drag, startPoint x: 288, startPoint y: 193, endPoint x: 285, endPoint y: 202, distance: 9.5
click at [285, 202] on label "True" at bounding box center [290, 195] width 39 height 17
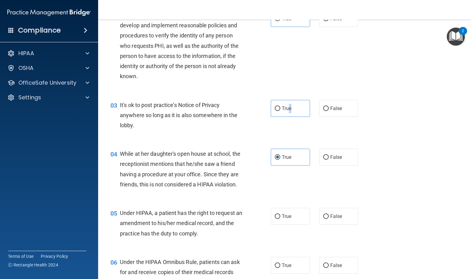
scroll to position [92, 0]
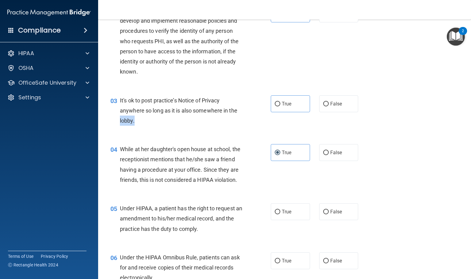
click at [271, 121] on div "03 It's ok to post practice’s Notice of Privacy anywhere so long as it is also …" at bounding box center [190, 112] width 179 height 34
drag, startPoint x: 280, startPoint y: 105, endPoint x: 280, endPoint y: 112, distance: 6.8
click at [280, 112] on label "True" at bounding box center [290, 103] width 39 height 17
click at [280, 106] on input "True" at bounding box center [278, 104] width 6 height 5
radio input "true"
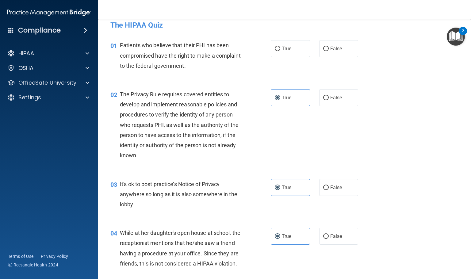
scroll to position [0, 0]
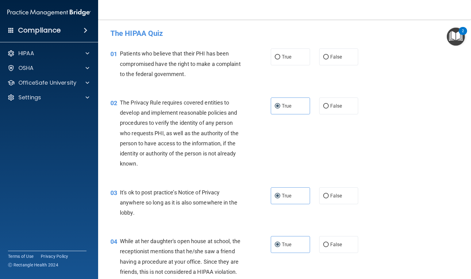
drag, startPoint x: 287, startPoint y: 58, endPoint x: 283, endPoint y: 67, distance: 8.9
click at [285, 62] on label "True" at bounding box center [290, 56] width 39 height 17
click at [280, 59] on input "True" at bounding box center [278, 57] width 6 height 5
radio input "true"
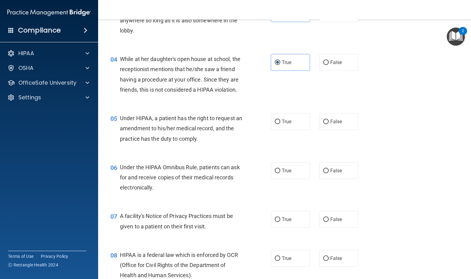
scroll to position [184, 0]
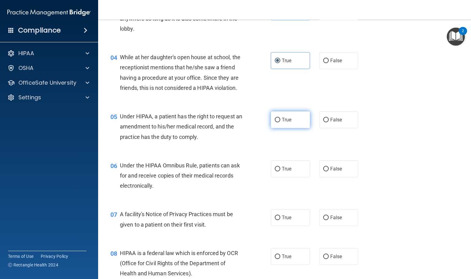
click at [275, 128] on label "True" at bounding box center [290, 119] width 39 height 17
click at [275, 122] on input "True" at bounding box center [278, 120] width 6 height 5
radio input "true"
click at [281, 172] on label "True" at bounding box center [290, 168] width 39 height 17
click at [280, 171] on input "True" at bounding box center [278, 169] width 6 height 5
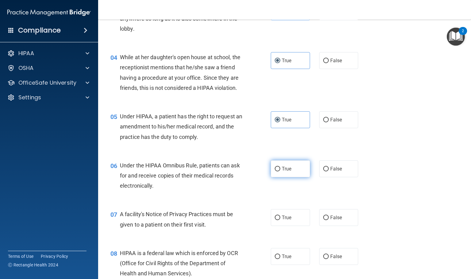
radio input "true"
click at [282, 220] on div "07 A facility's Notice of Privacy Practices must be given to a patient on their…" at bounding box center [284, 220] width 357 height 39
click at [286, 216] on div "07 A facility's Notice of Privacy Practices must be given to a patient on their…" at bounding box center [284, 220] width 357 height 39
click at [283, 226] on label "True" at bounding box center [290, 217] width 39 height 17
click at [280, 220] on input "True" at bounding box center [278, 217] width 6 height 5
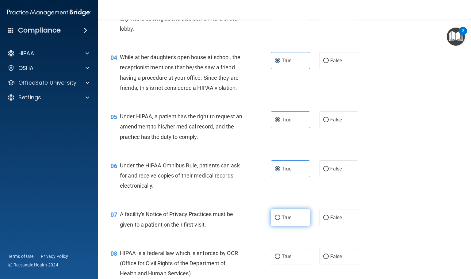
radio input "true"
click at [275, 259] on input "True" at bounding box center [278, 256] width 6 height 5
radio input "true"
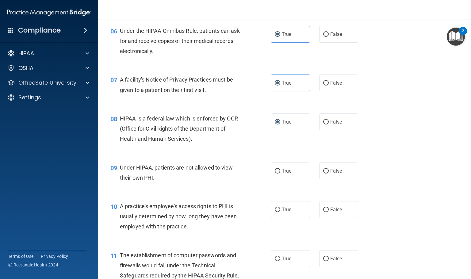
scroll to position [322, 0]
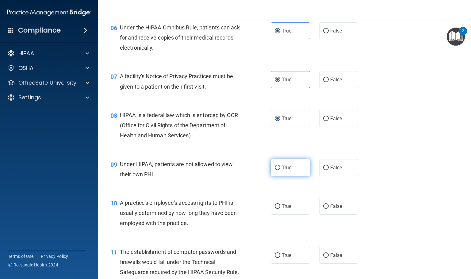
click at [276, 170] on input "True" at bounding box center [278, 167] width 6 height 5
radio input "true"
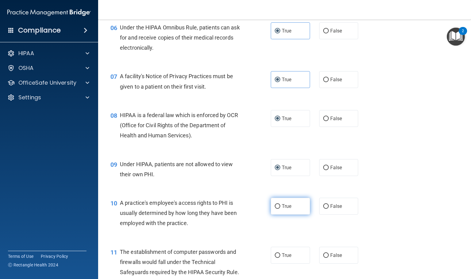
click at [283, 212] on label "True" at bounding box center [290, 206] width 39 height 17
click at [280, 209] on input "True" at bounding box center [278, 206] width 6 height 5
radio input "true"
click at [283, 264] on label "True" at bounding box center [290, 255] width 39 height 17
click at [280, 258] on input "True" at bounding box center [278, 255] width 6 height 5
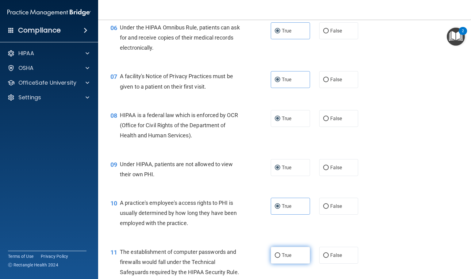
radio input "true"
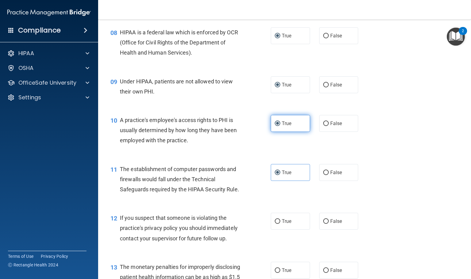
scroll to position [414, 0]
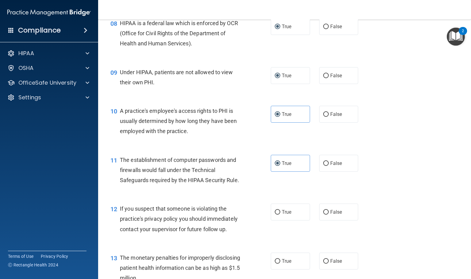
drag, startPoint x: 290, startPoint y: 219, endPoint x: 285, endPoint y: 236, distance: 17.7
click at [287, 220] on label "True" at bounding box center [290, 212] width 39 height 17
click at [282, 269] on label "True" at bounding box center [290, 261] width 39 height 17
click at [280, 264] on input "True" at bounding box center [278, 261] width 6 height 5
radio input "true"
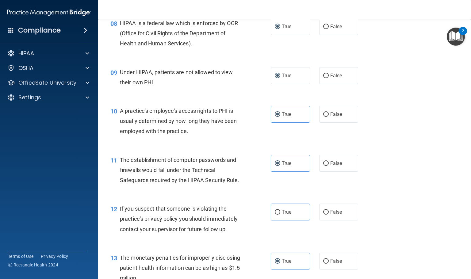
scroll to position [460, 0]
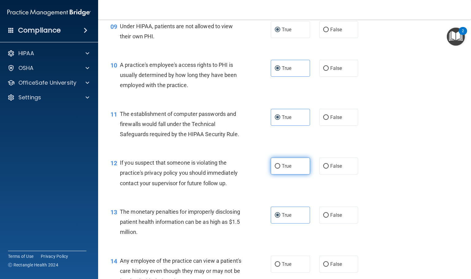
click at [273, 174] on label "True" at bounding box center [290, 166] width 39 height 17
click at [275, 169] on input "True" at bounding box center [278, 166] width 6 height 5
radio input "true"
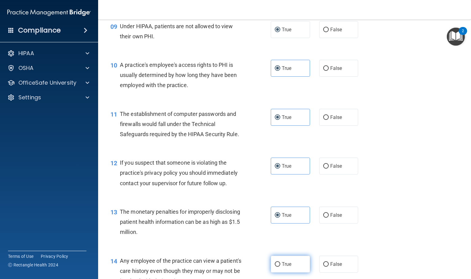
click at [282, 267] on span "True" at bounding box center [287, 264] width 10 height 6
click at [280, 267] on input "True" at bounding box center [278, 264] width 6 height 5
radio input "true"
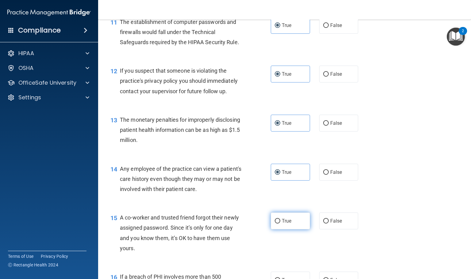
click at [279, 223] on label "True" at bounding box center [290, 220] width 39 height 17
click at [279, 223] on input "True" at bounding box center [278, 221] width 6 height 5
radio input "true"
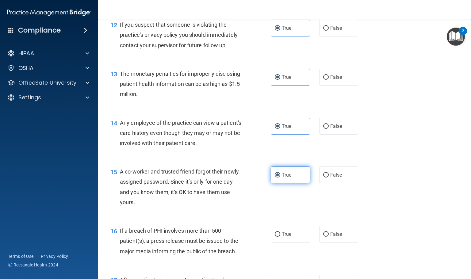
scroll to position [644, 0]
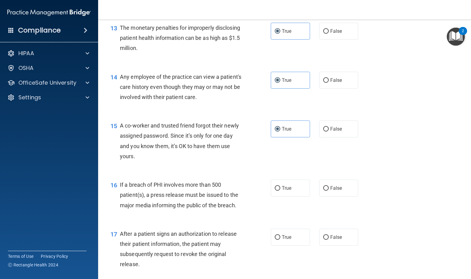
click at [280, 206] on div "16 If a breach of PHI involves more than 500 patient(s), a press release must b…" at bounding box center [284, 196] width 357 height 49
click at [283, 191] on span "True" at bounding box center [287, 188] width 10 height 6
click at [280, 191] on input "True" at bounding box center [278, 188] width 6 height 5
radio input "true"
click at [283, 245] on label "True" at bounding box center [290, 237] width 39 height 17
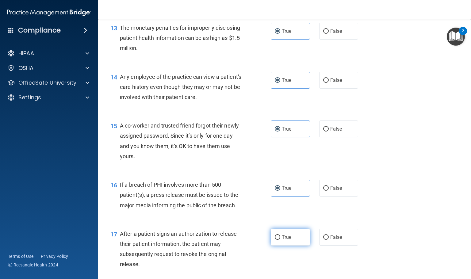
click at [280, 240] on input "True" at bounding box center [278, 237] width 6 height 5
radio input "true"
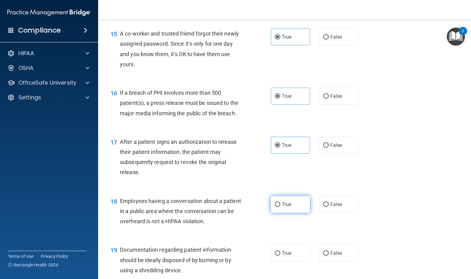
click at [285, 213] on label "True" at bounding box center [290, 204] width 39 height 17
click at [280, 207] on input "True" at bounding box center [278, 204] width 6 height 5
radio input "true"
click at [283, 253] on div "19 Documentation regarding patient information should be ideally disposed of by…" at bounding box center [284, 261] width 357 height 49
click at [282, 256] on span "True" at bounding box center [287, 253] width 10 height 6
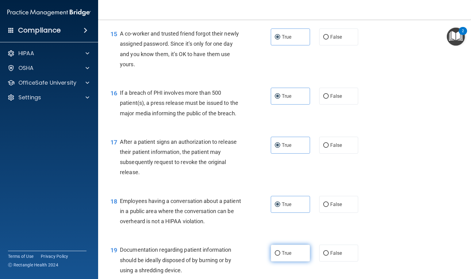
click at [280, 256] on input "True" at bounding box center [278, 253] width 6 height 5
radio input "true"
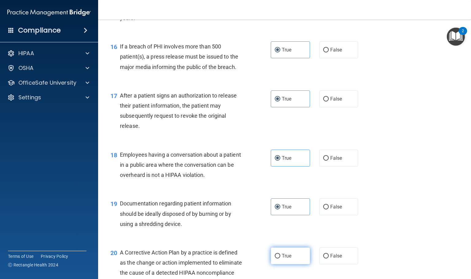
scroll to position [827, 0]
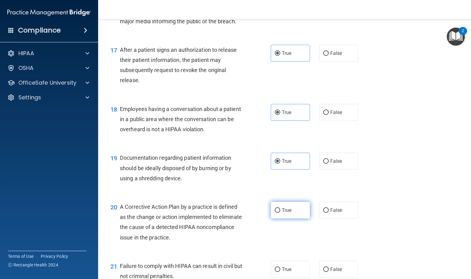
drag, startPoint x: 286, startPoint y: 212, endPoint x: 286, endPoint y: 216, distance: 4.3
click at [286, 216] on label "True" at bounding box center [290, 210] width 39 height 17
click at [280, 213] on input "True" at bounding box center [278, 210] width 6 height 5
radio input "true"
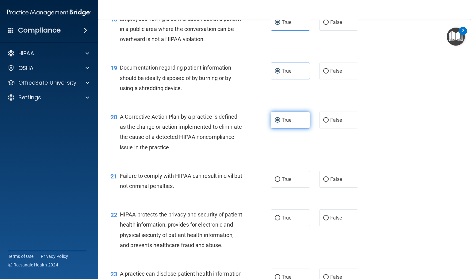
scroll to position [919, 0]
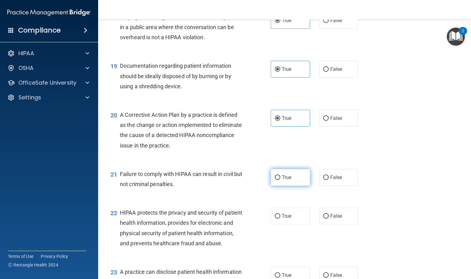
click at [288, 184] on label "True" at bounding box center [290, 177] width 39 height 17
click at [280, 180] on input "True" at bounding box center [278, 177] width 6 height 5
radio input "true"
click at [286, 219] on span "True" at bounding box center [287, 216] width 10 height 6
click at [280, 219] on input "True" at bounding box center [278, 216] width 6 height 5
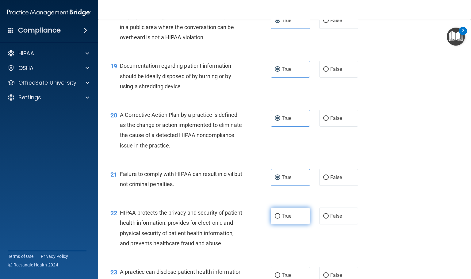
radio input "true"
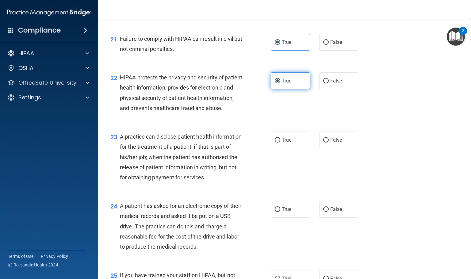
scroll to position [1057, 0]
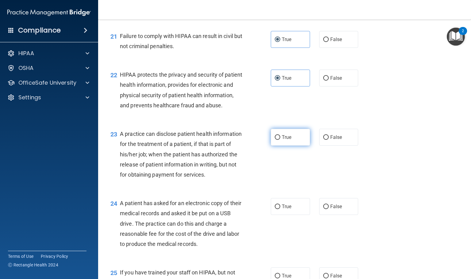
click at [283, 146] on label "True" at bounding box center [290, 137] width 39 height 17
click at [280, 140] on input "True" at bounding box center [278, 137] width 6 height 5
radio input "true"
click at [286, 215] on label "True" at bounding box center [290, 206] width 39 height 17
click at [280, 209] on input "True" at bounding box center [278, 206] width 6 height 5
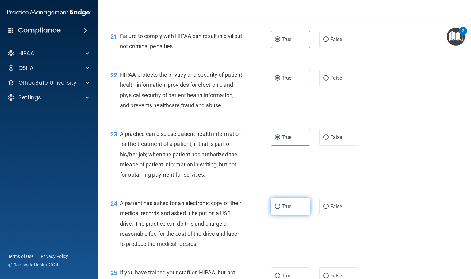
radio input "true"
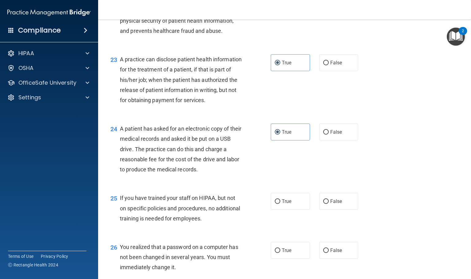
scroll to position [1149, 0]
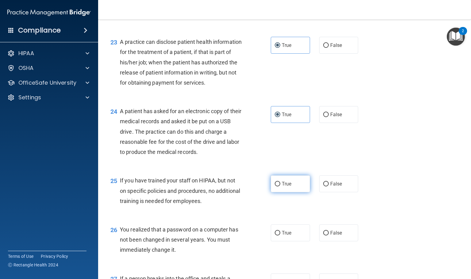
click at [288, 192] on label "True" at bounding box center [290, 183] width 39 height 17
click at [280, 186] on input "True" at bounding box center [278, 184] width 6 height 5
radio input "true"
click at [282, 236] on span "True" at bounding box center [287, 233] width 10 height 6
click at [280, 235] on input "True" at bounding box center [278, 233] width 6 height 5
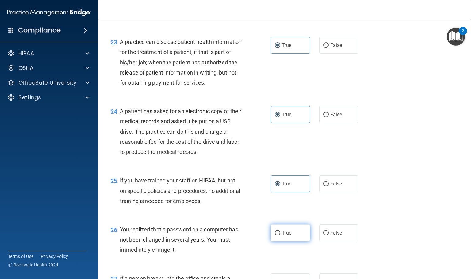
radio input "true"
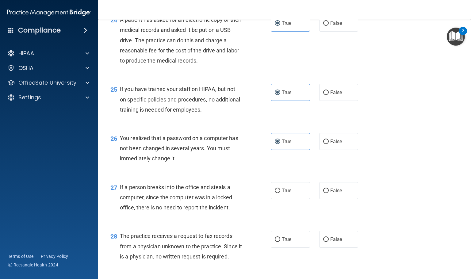
scroll to position [1241, 0]
click at [289, 223] on div "27 If a person breaks into the office and steals a computer, since the computer…" at bounding box center [284, 198] width 357 height 49
click at [290, 198] on label "True" at bounding box center [290, 189] width 39 height 17
click at [280, 192] on input "True" at bounding box center [278, 190] width 6 height 5
radio input "true"
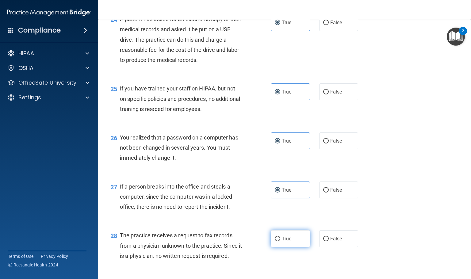
click at [283, 242] on span "True" at bounding box center [287, 239] width 10 height 6
click at [280, 241] on input "True" at bounding box center [278, 239] width 6 height 5
radio input "true"
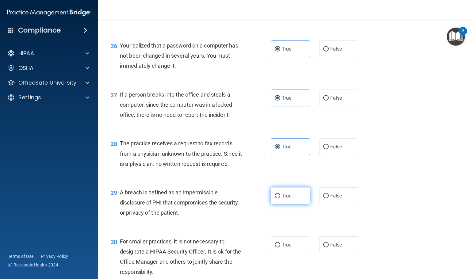
click at [290, 204] on label "True" at bounding box center [290, 195] width 39 height 17
click at [280, 198] on input "True" at bounding box center [278, 196] width 6 height 5
radio input "true"
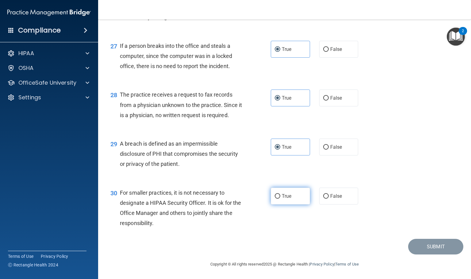
click at [285, 197] on span "True" at bounding box center [287, 196] width 10 height 6
click at [280, 197] on input "True" at bounding box center [278, 196] width 6 height 5
radio input "true"
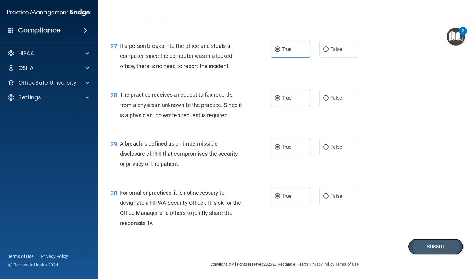
click at [411, 249] on button "Submit" at bounding box center [435, 247] width 55 height 16
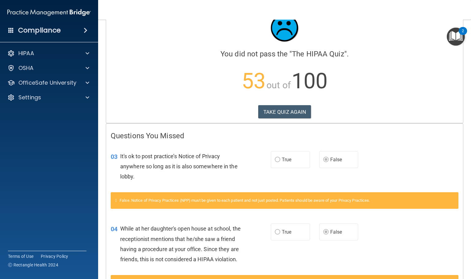
scroll to position [46, 0]
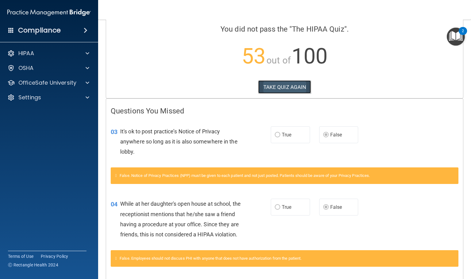
click at [285, 92] on button "TAKE QUIZ AGAIN" at bounding box center [284, 86] width 53 height 13
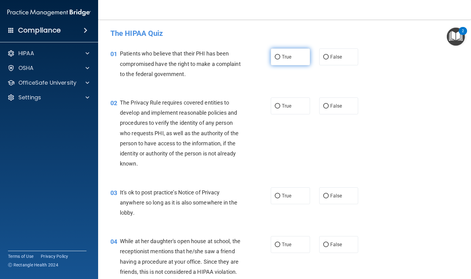
click at [280, 54] on label "True" at bounding box center [290, 56] width 39 height 17
click at [280, 55] on input "True" at bounding box center [278, 57] width 6 height 5
radio input "true"
click at [282, 103] on span "True" at bounding box center [287, 106] width 10 height 6
click at [279, 104] on input "True" at bounding box center [278, 106] width 6 height 5
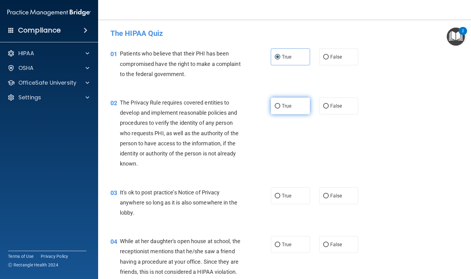
radio input "true"
drag, startPoint x: 319, startPoint y: 193, endPoint x: 322, endPoint y: 198, distance: 5.6
click at [319, 193] on label "False" at bounding box center [338, 195] width 39 height 17
click at [330, 244] on span "False" at bounding box center [336, 245] width 12 height 6
click at [326, 244] on input "False" at bounding box center [326, 244] width 6 height 5
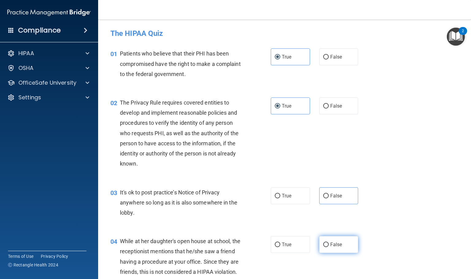
radio input "true"
drag, startPoint x: 333, startPoint y: 199, endPoint x: 330, endPoint y: 208, distance: 9.4
click at [332, 202] on label "False" at bounding box center [338, 195] width 39 height 17
click at [329, 198] on input "False" at bounding box center [326, 196] width 6 height 5
radio input "true"
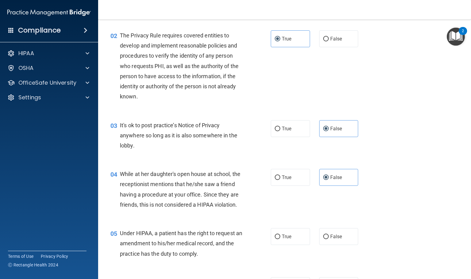
scroll to position [92, 0]
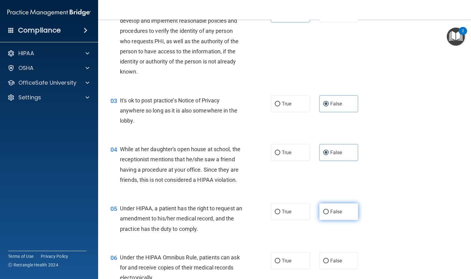
click at [319, 218] on label "False" at bounding box center [338, 211] width 39 height 17
click at [323, 214] on input "False" at bounding box center [326, 212] width 6 height 5
radio input "true"
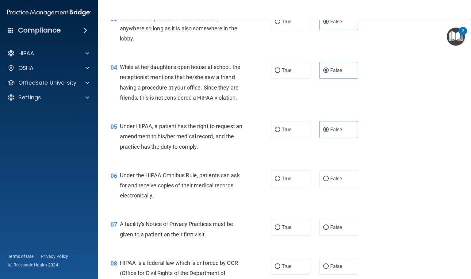
scroll to position [184, 0]
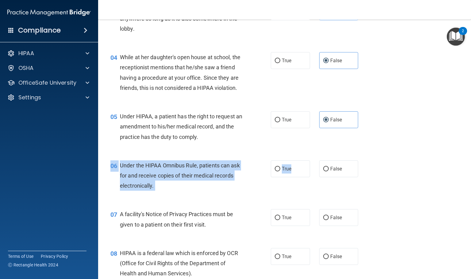
drag, startPoint x: 289, startPoint y: 185, endPoint x: 284, endPoint y: 207, distance: 22.5
click at [286, 195] on div "06 Under the HIPAA Omnibus Rule, patients can ask for and receive copies of the…" at bounding box center [284, 177] width 357 height 49
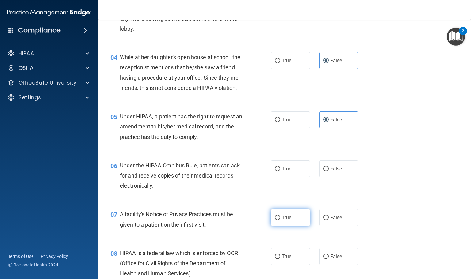
click at [285, 220] on label "True" at bounding box center [290, 217] width 39 height 17
click at [280, 220] on input "True" at bounding box center [278, 217] width 6 height 5
radio input "true"
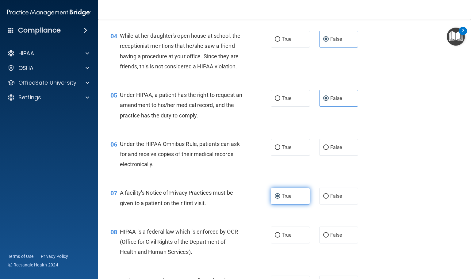
scroll to position [230, 0]
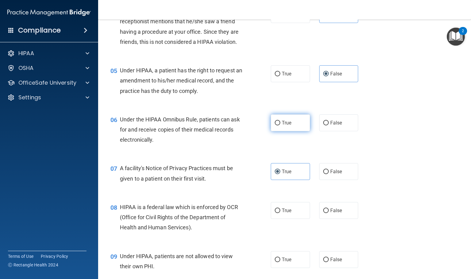
click at [283, 131] on label "True" at bounding box center [290, 122] width 39 height 17
click at [280, 125] on input "True" at bounding box center [278, 123] width 6 height 5
radio input "true"
click at [288, 217] on label "True" at bounding box center [290, 210] width 39 height 17
click at [280, 213] on input "True" at bounding box center [278, 210] width 6 height 5
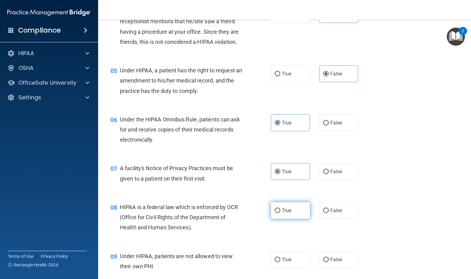
radio input "true"
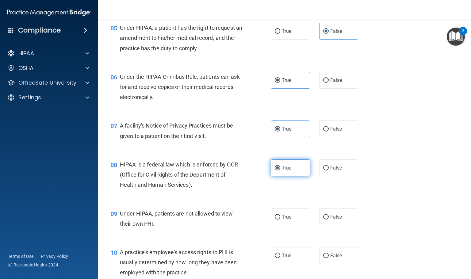
scroll to position [276, 0]
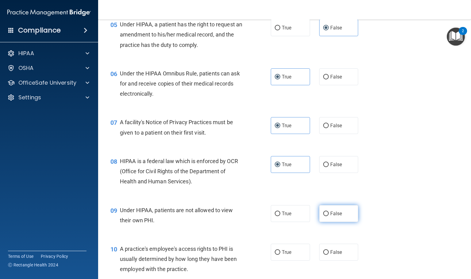
click at [319, 222] on label "False" at bounding box center [338, 213] width 39 height 17
click at [323, 216] on input "False" at bounding box center [326, 213] width 6 height 5
radio input "true"
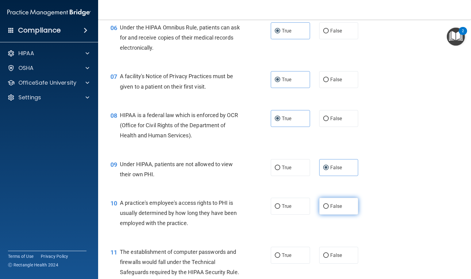
click at [327, 215] on label "False" at bounding box center [338, 206] width 39 height 17
click at [327, 209] on input "False" at bounding box center [326, 206] width 6 height 5
radio input "true"
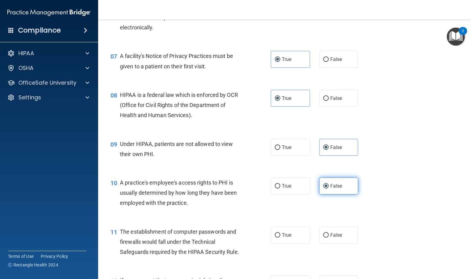
scroll to position [368, 0]
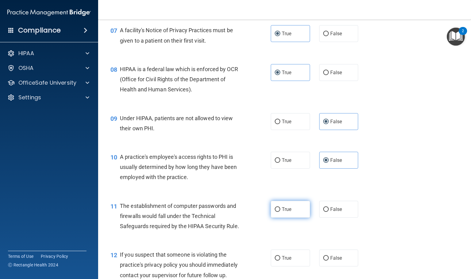
click at [281, 213] on label "True" at bounding box center [290, 209] width 39 height 17
click at [280, 212] on input "True" at bounding box center [278, 209] width 6 height 5
radio input "true"
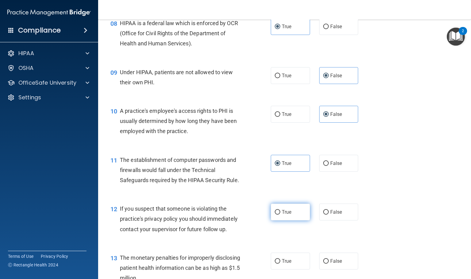
click at [281, 214] on label "True" at bounding box center [290, 212] width 39 height 17
click at [280, 214] on input "True" at bounding box center [278, 212] width 6 height 5
radio input "true"
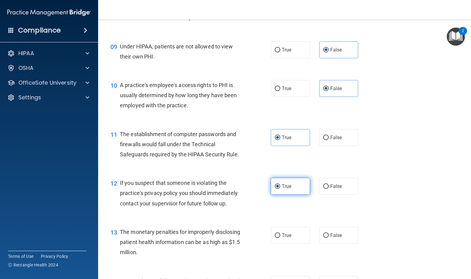
scroll to position [460, 0]
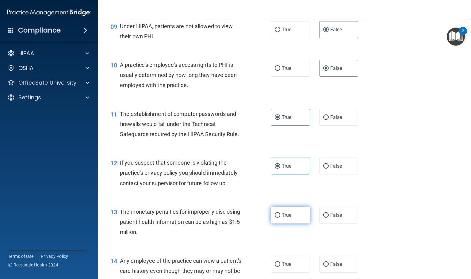
click at [283, 217] on label "True" at bounding box center [290, 215] width 39 height 17
click at [280, 217] on input "True" at bounding box center [278, 215] width 6 height 5
radio input "true"
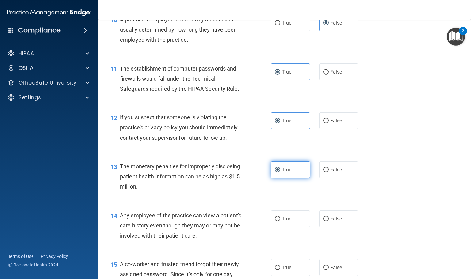
scroll to position [506, 0]
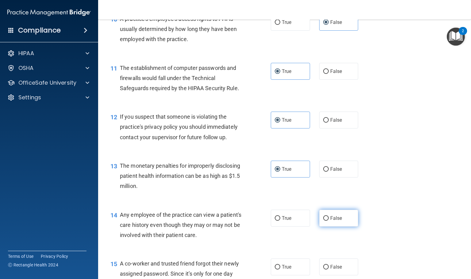
click at [323, 221] on input "False" at bounding box center [326, 218] width 6 height 5
radio input "true"
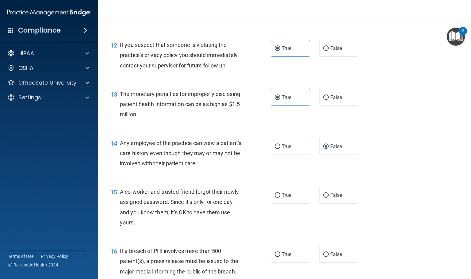
scroll to position [598, 0]
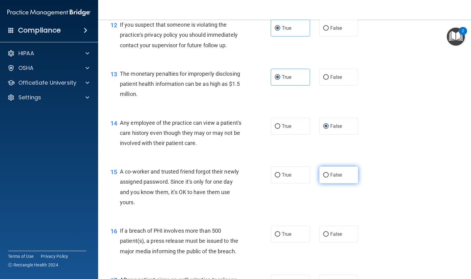
click at [321, 183] on label "False" at bounding box center [338, 174] width 39 height 17
click at [323, 177] on input "False" at bounding box center [326, 175] width 6 height 5
radio input "true"
click at [263, 239] on div "16 If a breach of PHI involves more than 500 patient(s), a press release must b…" at bounding box center [190, 243] width 179 height 34
click at [288, 241] on label "True" at bounding box center [290, 234] width 39 height 17
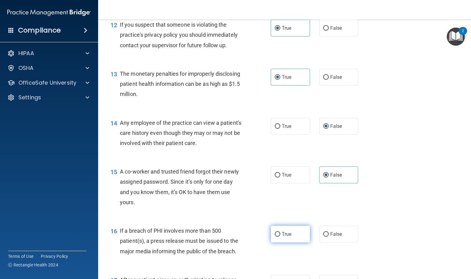
click at [280, 237] on input "True" at bounding box center [278, 234] width 6 height 5
radio input "true"
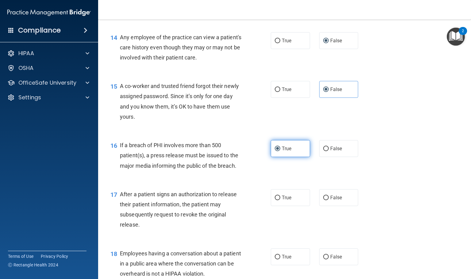
scroll to position [690, 0]
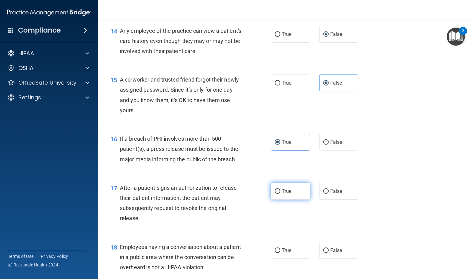
click at [283, 200] on label "True" at bounding box center [290, 191] width 39 height 17
click at [280, 194] on input "True" at bounding box center [278, 191] width 6 height 5
radio input "true"
click at [323, 253] on input "False" at bounding box center [326, 250] width 6 height 5
radio input "true"
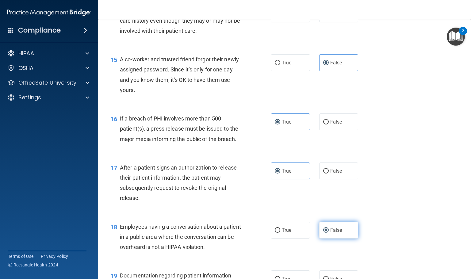
scroll to position [782, 0]
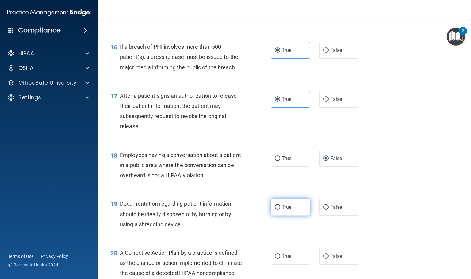
click at [286, 210] on span "True" at bounding box center [287, 207] width 10 height 6
click at [280, 210] on input "True" at bounding box center [278, 207] width 6 height 5
radio input "true"
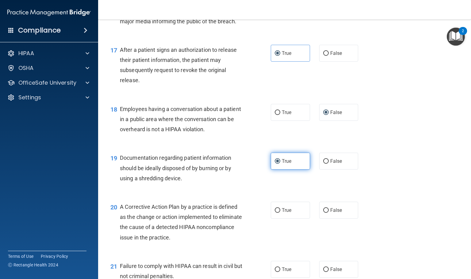
click at [286, 213] on span "True" at bounding box center [287, 210] width 10 height 6
click at [280, 213] on input "True" at bounding box center [278, 210] width 6 height 5
radio input "true"
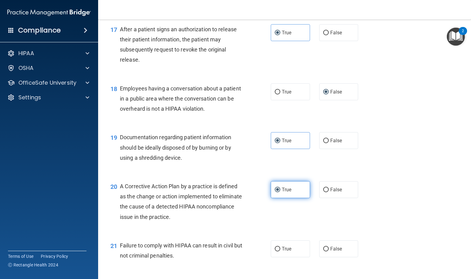
scroll to position [873, 0]
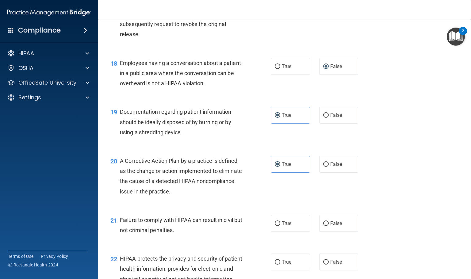
click at [312, 232] on div "True False" at bounding box center [318, 223] width 94 height 17
click at [323, 226] on input "False" at bounding box center [326, 223] width 6 height 5
radio input "true"
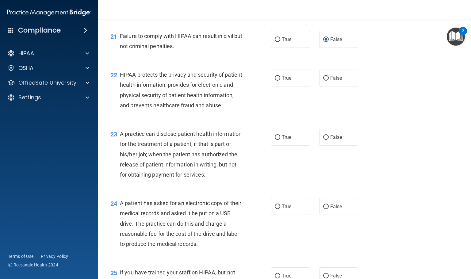
scroll to position [1103, 0]
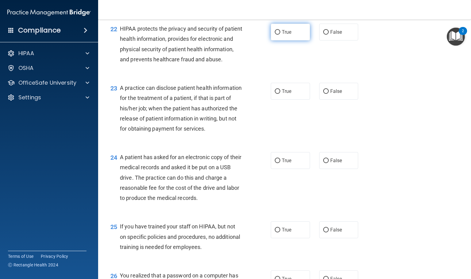
click at [283, 40] on label "True" at bounding box center [290, 32] width 39 height 17
click at [280, 35] on input "True" at bounding box center [278, 32] width 6 height 5
radio input "true"
click at [325, 100] on label "False" at bounding box center [338, 91] width 39 height 17
click at [325, 94] on input "False" at bounding box center [326, 91] width 6 height 5
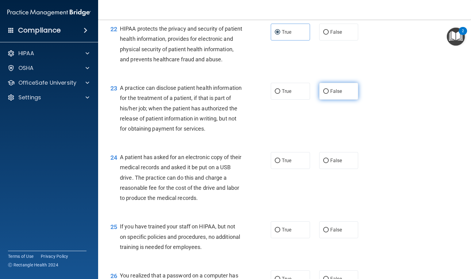
radio input "true"
click at [277, 181] on div "24 A patient has asked for an electronic copy of their medical records and aske…" at bounding box center [284, 178] width 357 height 69
click at [278, 169] on label "True" at bounding box center [290, 160] width 39 height 17
click at [278, 163] on input "True" at bounding box center [278, 160] width 6 height 5
radio input "true"
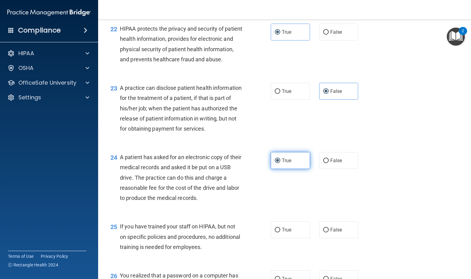
scroll to position [1149, 0]
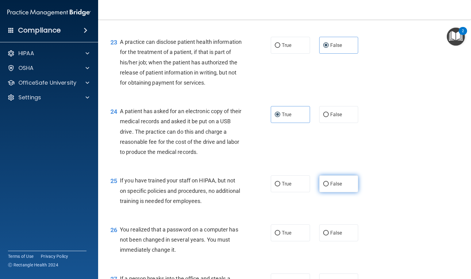
click at [319, 192] on label "False" at bounding box center [338, 183] width 39 height 17
click at [323, 186] on input "False" at bounding box center [326, 184] width 6 height 5
radio input "true"
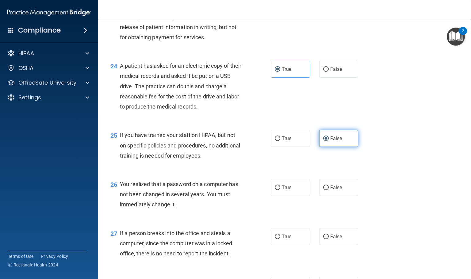
scroll to position [1195, 0]
click at [286, 190] on span "True" at bounding box center [287, 187] width 10 height 6
click at [280, 189] on input "True" at bounding box center [278, 187] width 6 height 5
radio input "true"
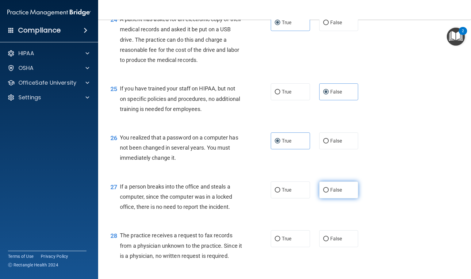
click at [319, 198] on label "False" at bounding box center [338, 189] width 39 height 17
click at [323, 192] on input "False" at bounding box center [326, 190] width 6 height 5
radio input "true"
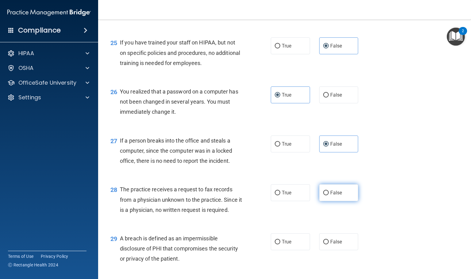
click at [327, 201] on label "False" at bounding box center [338, 192] width 39 height 17
click at [327, 195] on input "False" at bounding box center [326, 193] width 6 height 5
radio input "true"
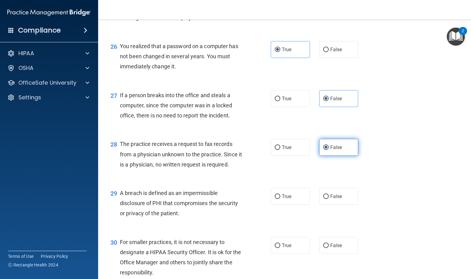
scroll to position [1333, 0]
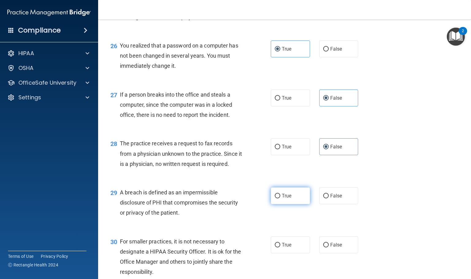
click at [284, 199] on span "True" at bounding box center [287, 196] width 10 height 6
click at [280, 198] on input "True" at bounding box center [278, 196] width 6 height 5
radio input "true"
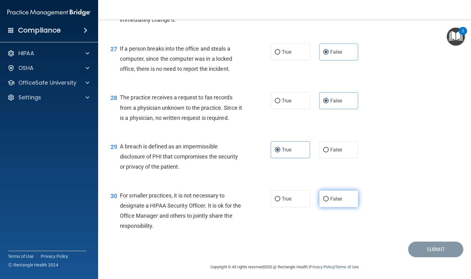
click at [330, 202] on span "False" at bounding box center [336, 199] width 12 height 6
click at [326, 201] on input "False" at bounding box center [326, 199] width 6 height 5
radio input "true"
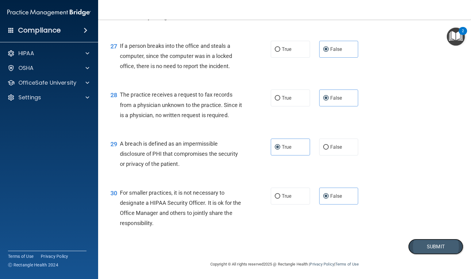
click at [412, 242] on button "Submit" at bounding box center [435, 247] width 55 height 16
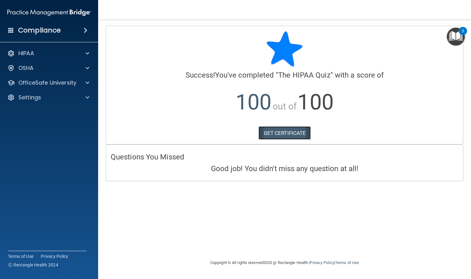
click at [283, 132] on link "GET CERTIFICATE" at bounding box center [284, 132] width 52 height 13
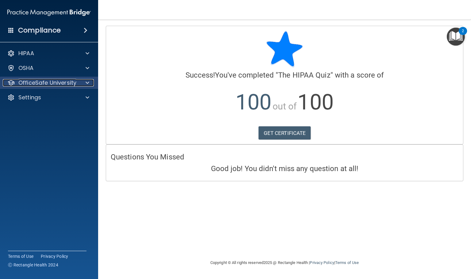
click at [65, 82] on p "OfficeSafe University" at bounding box center [47, 82] width 58 height 7
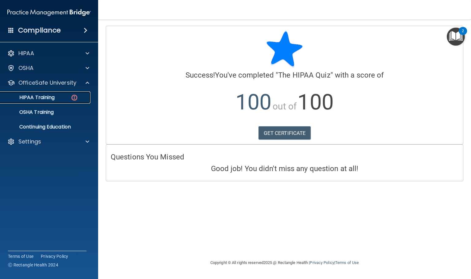
click at [66, 93] on link "HIPAA Training" at bounding box center [42, 97] width 97 height 12
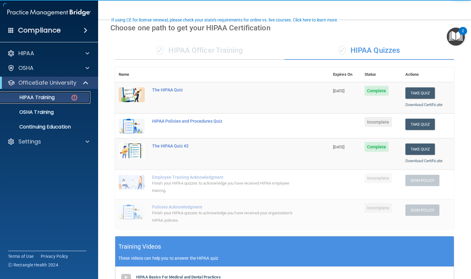
scroll to position [46, 0]
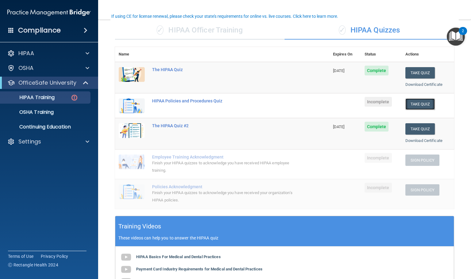
click at [425, 101] on button "Take Quiz" at bounding box center [419, 103] width 29 height 11
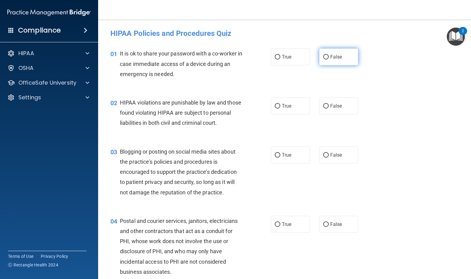
click at [320, 62] on label "False" at bounding box center [338, 56] width 39 height 17
click at [323, 59] on input "False" at bounding box center [326, 57] width 6 height 5
radio input "true"
click at [323, 105] on input "False" at bounding box center [326, 106] width 6 height 5
radio input "true"
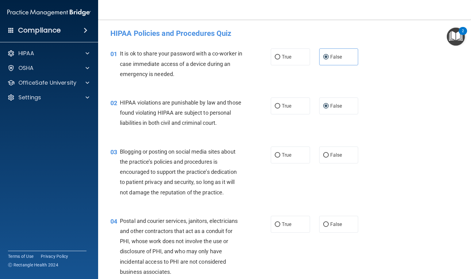
drag, startPoint x: 323, startPoint y: 146, endPoint x: 329, endPoint y: 178, distance: 31.9
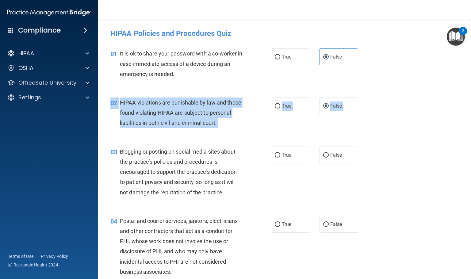
click at [329, 178] on div "03 Blogging or posting on social media sites about the practice’s policies and …" at bounding box center [284, 173] width 357 height 69
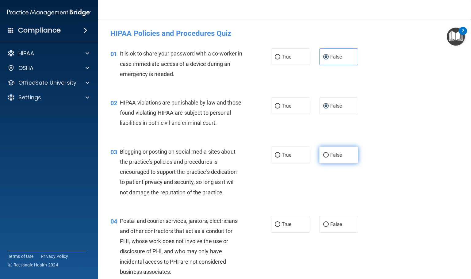
click at [329, 157] on label "False" at bounding box center [338, 154] width 39 height 17
click at [329, 157] on input "False" at bounding box center [326, 155] width 6 height 5
radio input "true"
click at [329, 228] on label "False" at bounding box center [338, 224] width 39 height 17
click at [329, 227] on input "False" at bounding box center [326, 224] width 6 height 5
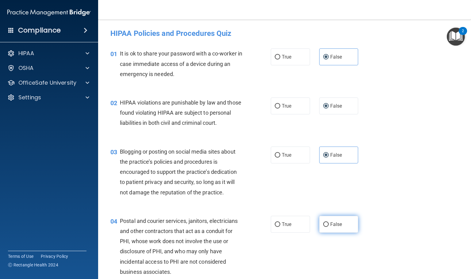
radio input "true"
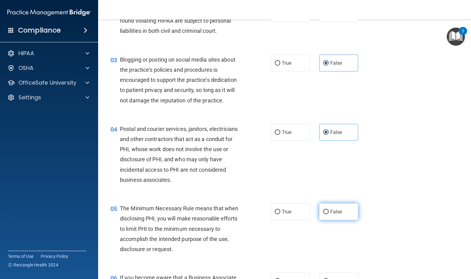
click at [331, 215] on span "False" at bounding box center [336, 212] width 12 height 6
click at [329, 214] on input "False" at bounding box center [326, 212] width 6 height 5
radio input "true"
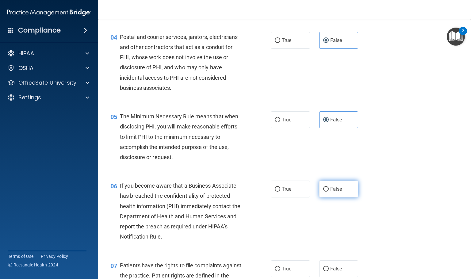
click at [335, 192] on span "False" at bounding box center [336, 189] width 12 height 6
click at [329, 192] on input "False" at bounding box center [326, 189] width 6 height 5
radio input "true"
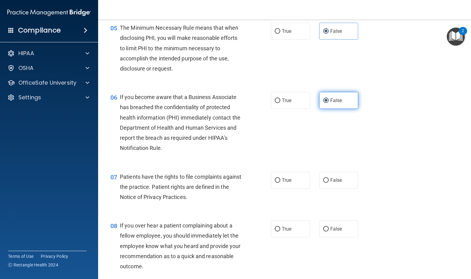
scroll to position [276, 0]
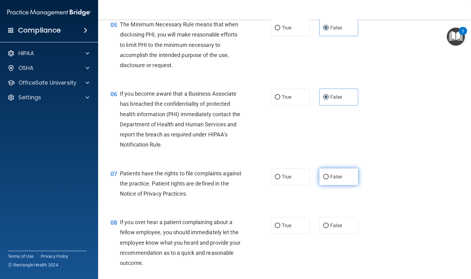
click at [337, 180] on span "False" at bounding box center [336, 177] width 12 height 6
click at [329, 179] on input "False" at bounding box center [326, 177] width 6 height 5
radio input "true"
click at [325, 234] on label "False" at bounding box center [338, 225] width 39 height 17
click at [325, 228] on input "False" at bounding box center [326, 225] width 6 height 5
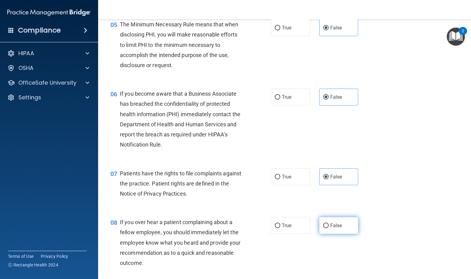
radio input "true"
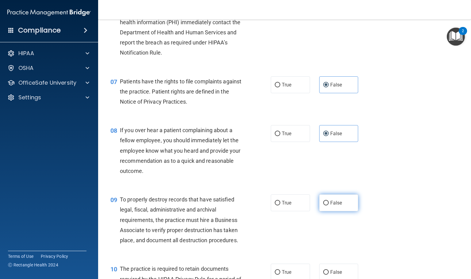
click at [330, 210] on label "False" at bounding box center [338, 202] width 39 height 17
click at [329, 205] on input "False" at bounding box center [326, 203] width 6 height 5
radio input "true"
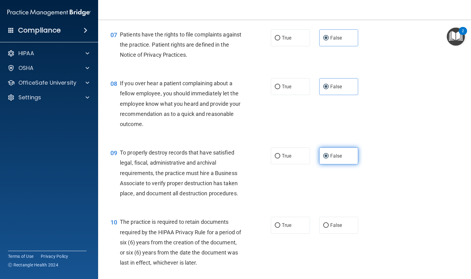
scroll to position [460, 0]
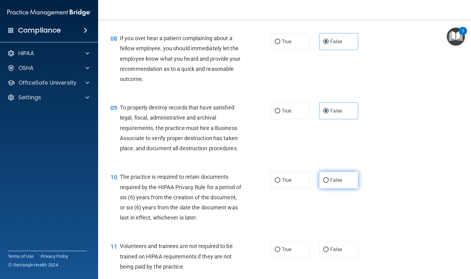
click at [334, 188] on label "False" at bounding box center [338, 180] width 39 height 17
click at [329, 183] on input "False" at bounding box center [326, 180] width 6 height 5
radio input "true"
click at [324, 254] on label "False" at bounding box center [338, 249] width 39 height 17
click at [324, 252] on input "False" at bounding box center [326, 249] width 6 height 5
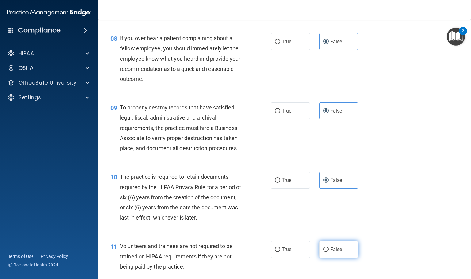
radio input "true"
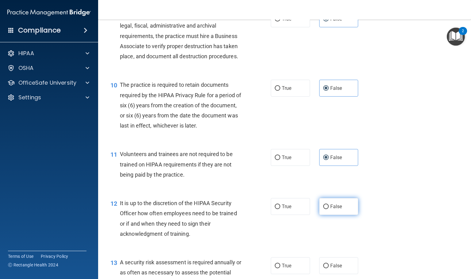
click at [330, 209] on span "False" at bounding box center [336, 207] width 12 height 6
click at [328, 209] on input "False" at bounding box center [326, 206] width 6 height 5
radio input "true"
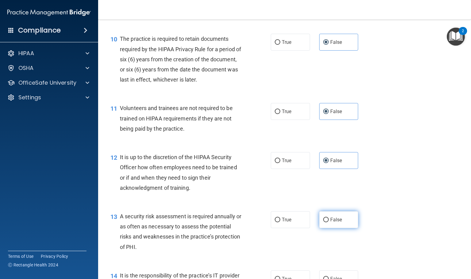
click at [330, 223] on span "False" at bounding box center [336, 220] width 12 height 6
click at [329, 222] on input "False" at bounding box center [326, 220] width 6 height 5
radio input "true"
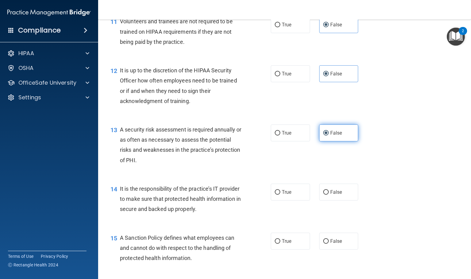
scroll to position [690, 0]
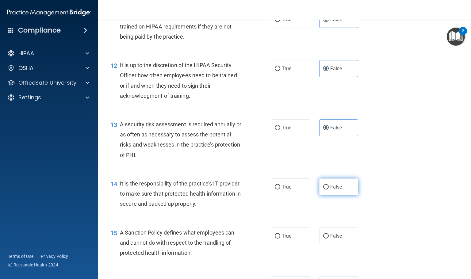
click at [337, 195] on label "False" at bounding box center [338, 186] width 39 height 17
click at [329, 189] on input "False" at bounding box center [326, 187] width 6 height 5
radio input "true"
click at [330, 239] on span "False" at bounding box center [336, 236] width 12 height 6
click at [326, 238] on input "False" at bounding box center [326, 236] width 6 height 5
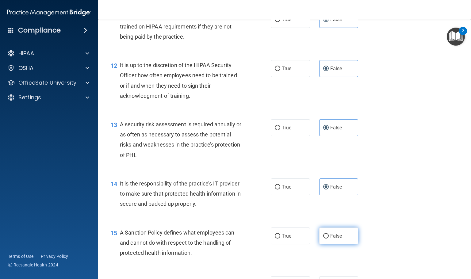
radio input "true"
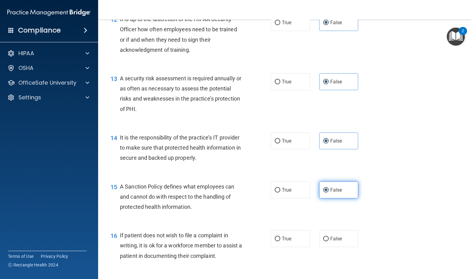
click at [330, 242] on span "False" at bounding box center [336, 239] width 12 height 6
click at [326, 241] on input "False" at bounding box center [326, 239] width 6 height 5
radio input "true"
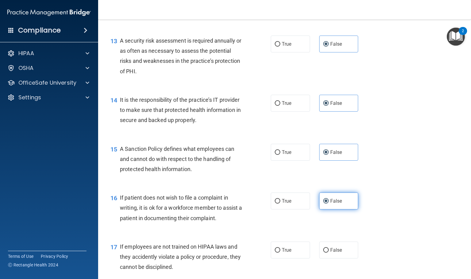
scroll to position [827, 0]
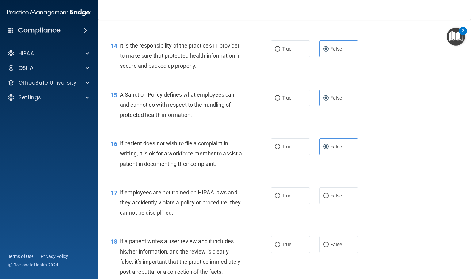
click at [334, 196] on div "17 If employees are not trained on HIPAA laws and they accidently violate a pol…" at bounding box center [284, 204] width 357 height 49
click at [334, 199] on span "False" at bounding box center [336, 196] width 12 height 6
click at [329, 198] on input "False" at bounding box center [326, 196] width 6 height 5
radio input "true"
click at [333, 247] on span "False" at bounding box center [336, 245] width 12 height 6
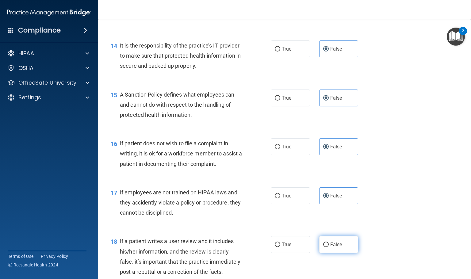
click at [329, 247] on input "False" at bounding box center [326, 244] width 6 height 5
radio input "true"
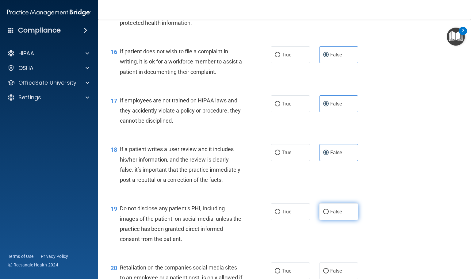
click at [335, 215] on span "False" at bounding box center [336, 212] width 12 height 6
click at [329, 214] on input "False" at bounding box center [326, 212] width 6 height 5
radio input "true"
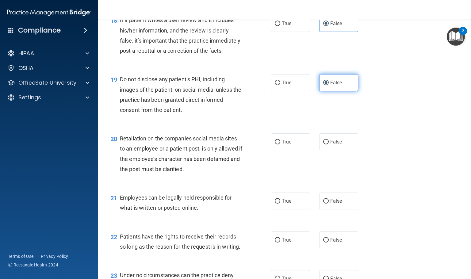
scroll to position [1057, 0]
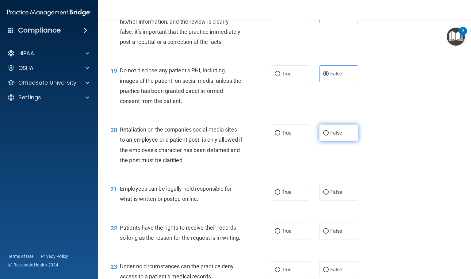
click at [337, 136] on span "False" at bounding box center [336, 133] width 12 height 6
click at [329, 135] on input "False" at bounding box center [326, 133] width 6 height 5
radio input "true"
click at [332, 215] on div "21 Employees can be legally held responsible for what is written or posted onli…" at bounding box center [284, 195] width 357 height 39
click at [340, 200] on label "False" at bounding box center [338, 192] width 39 height 17
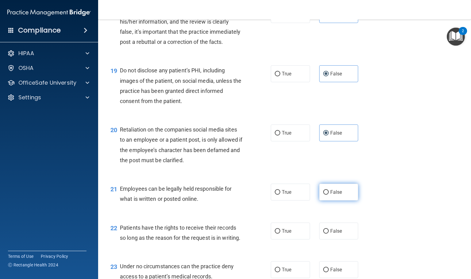
click at [329, 195] on input "False" at bounding box center [326, 192] width 6 height 5
radio input "true"
click at [334, 239] on label "False" at bounding box center [338, 231] width 39 height 17
click at [329, 234] on input "False" at bounding box center [326, 231] width 6 height 5
radio input "true"
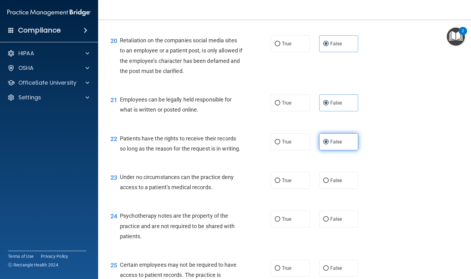
scroll to position [1149, 0]
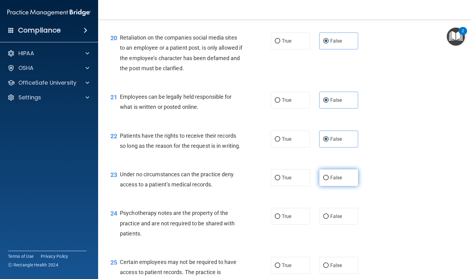
click at [331, 181] on span "False" at bounding box center [336, 178] width 12 height 6
click at [329, 180] on input "False" at bounding box center [326, 178] width 6 height 5
radio input "true"
click at [331, 225] on label "False" at bounding box center [338, 216] width 39 height 17
click at [329, 219] on input "False" at bounding box center [326, 216] width 6 height 5
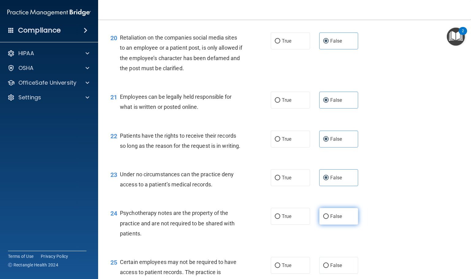
radio input "true"
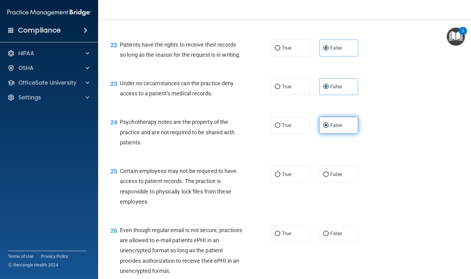
scroll to position [1241, 0]
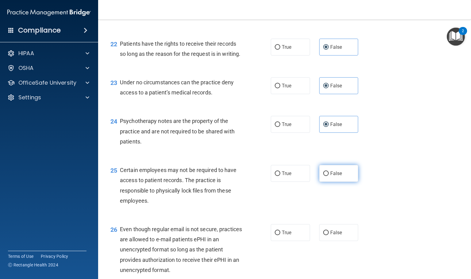
click at [333, 182] on label "False" at bounding box center [338, 173] width 39 height 17
click at [329, 176] on input "False" at bounding box center [326, 173] width 6 height 5
radio input "true"
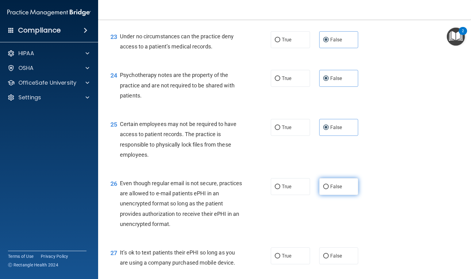
click at [325, 195] on label "False" at bounding box center [338, 186] width 39 height 17
click at [325, 189] on input "False" at bounding box center [326, 187] width 6 height 5
radio input "true"
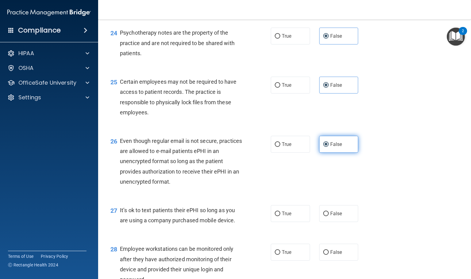
scroll to position [1333, 0]
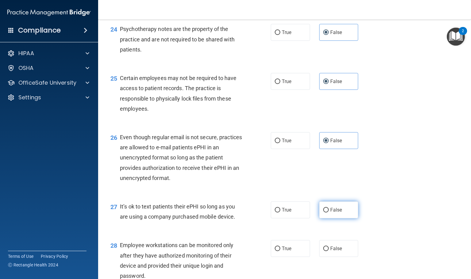
click at [325, 218] on label "False" at bounding box center [338, 209] width 39 height 17
click at [325, 212] on input "False" at bounding box center [326, 210] width 6 height 5
radio input "true"
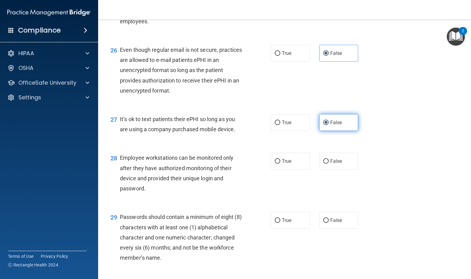
scroll to position [1425, 0]
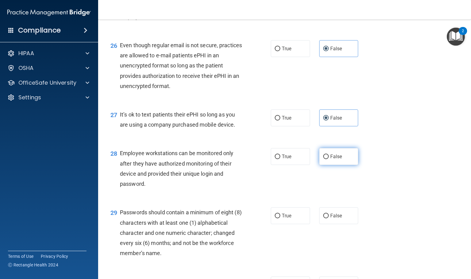
click at [337, 165] on label "False" at bounding box center [338, 156] width 39 height 17
click at [329, 159] on input "False" at bounding box center [326, 156] width 6 height 5
radio input "true"
click at [334, 219] on span "False" at bounding box center [336, 216] width 12 height 6
click at [329, 218] on input "False" at bounding box center [326, 216] width 6 height 5
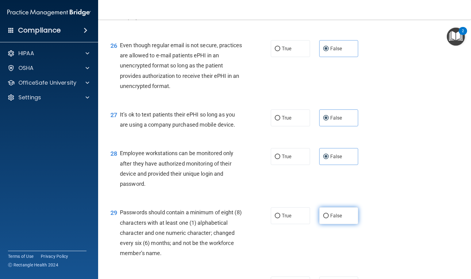
radio input "true"
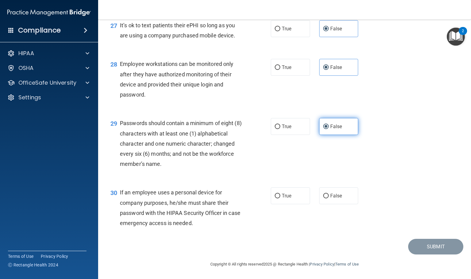
scroll to position [1544, 0]
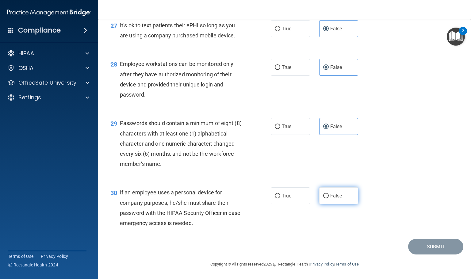
click at [332, 193] on span "False" at bounding box center [336, 196] width 12 height 6
click at [329, 194] on input "False" at bounding box center [326, 196] width 6 height 5
radio input "true"
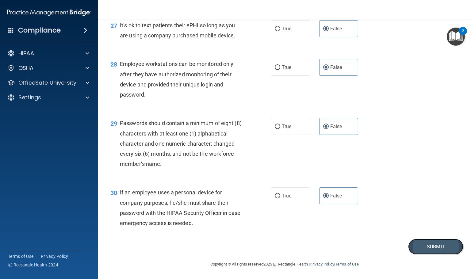
click at [420, 253] on button "Submit" at bounding box center [435, 247] width 55 height 16
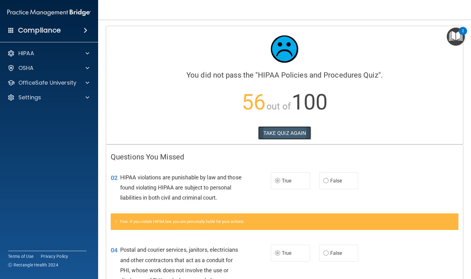
click at [261, 140] on button "TAKE QUIZ AGAIN" at bounding box center [284, 132] width 53 height 13
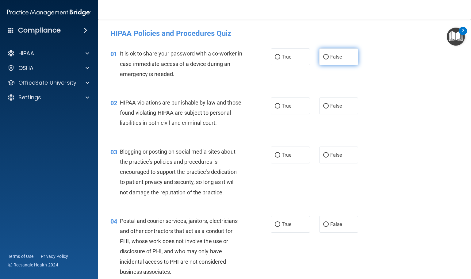
click at [331, 53] on label "False" at bounding box center [338, 56] width 39 height 17
click at [329, 55] on input "False" at bounding box center [326, 57] width 6 height 5
radio input "true"
click at [280, 100] on label "True" at bounding box center [290, 105] width 39 height 17
click at [280, 104] on input "True" at bounding box center [278, 106] width 6 height 5
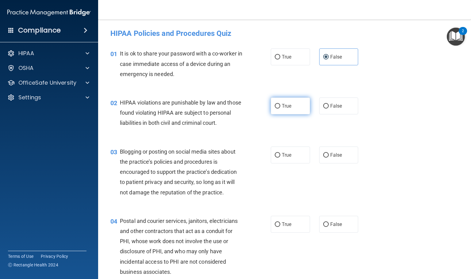
radio input "true"
click at [352, 163] on label "False" at bounding box center [338, 154] width 39 height 17
click at [329, 158] on input "False" at bounding box center [326, 155] width 6 height 5
radio input "true"
click at [271, 233] on label "True" at bounding box center [290, 224] width 39 height 17
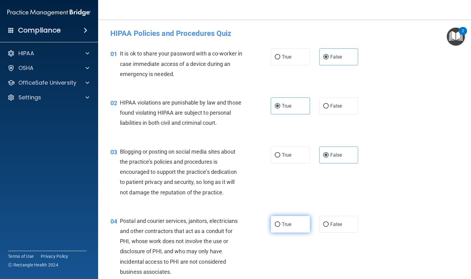
click at [275, 227] on input "True" at bounding box center [278, 224] width 6 height 5
radio input "true"
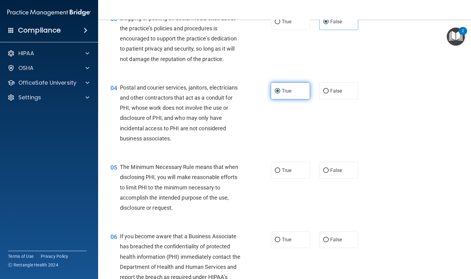
scroll to position [138, 0]
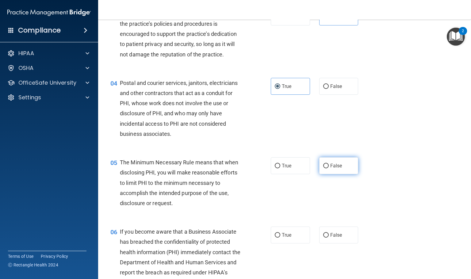
click at [324, 174] on label "False" at bounding box center [338, 165] width 39 height 17
click at [324, 168] on input "False" at bounding box center [326, 166] width 6 height 5
radio input "true"
click at [336, 238] on span "False" at bounding box center [336, 235] width 12 height 6
click at [329, 238] on input "False" at bounding box center [326, 235] width 6 height 5
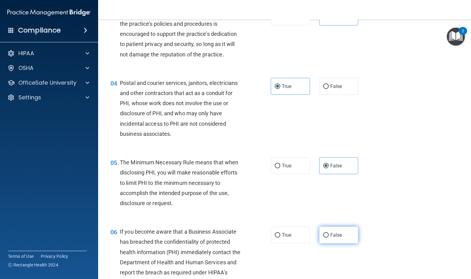
radio input "true"
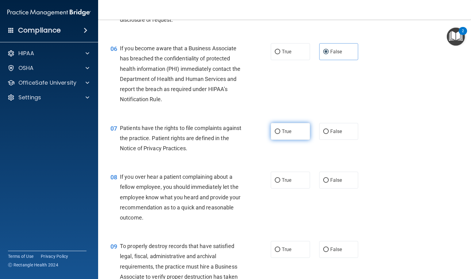
scroll to position [322, 0]
click at [289, 135] on label "True" at bounding box center [290, 130] width 39 height 17
click at [280, 133] on input "True" at bounding box center [278, 131] width 6 height 5
radio input "true"
click at [330, 182] on span "False" at bounding box center [336, 180] width 12 height 6
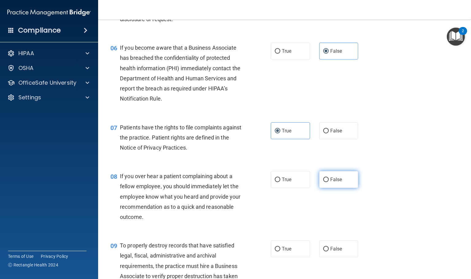
click at [326, 182] on input "False" at bounding box center [326, 179] width 6 height 5
radio input "true"
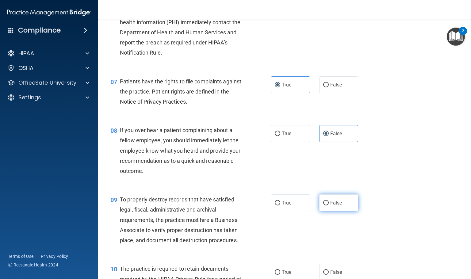
click at [341, 211] on label "False" at bounding box center [338, 202] width 39 height 17
click at [329, 205] on input "False" at bounding box center [326, 203] width 6 height 5
radio input "true"
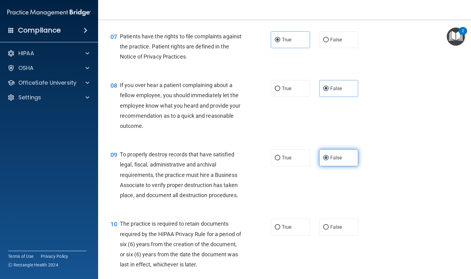
scroll to position [414, 0]
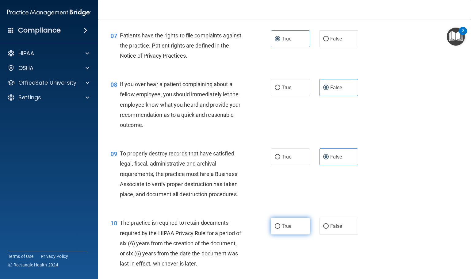
click at [285, 229] on span "True" at bounding box center [287, 226] width 10 height 6
click at [280, 229] on input "True" at bounding box center [278, 226] width 6 height 5
radio input "true"
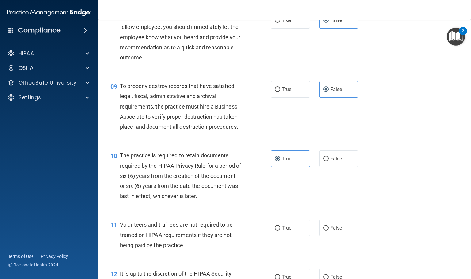
scroll to position [506, 0]
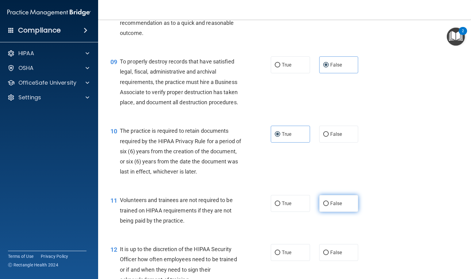
click at [333, 208] on label "False" at bounding box center [338, 203] width 39 height 17
click at [329, 206] on input "False" at bounding box center [326, 203] width 6 height 5
radio input "true"
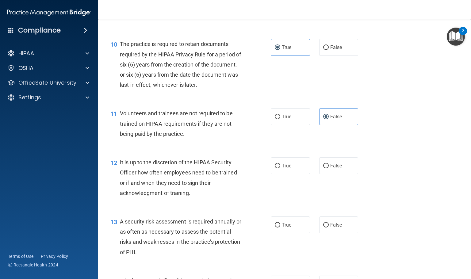
scroll to position [598, 0]
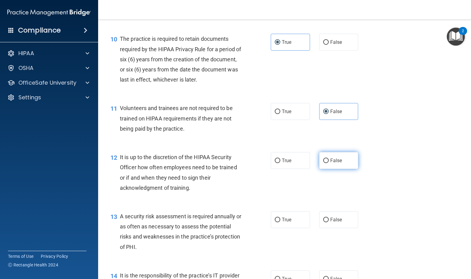
click at [327, 169] on label "False" at bounding box center [338, 160] width 39 height 17
click at [327, 163] on input "False" at bounding box center [326, 160] width 6 height 5
radio input "true"
click at [285, 223] on span "True" at bounding box center [287, 220] width 10 height 6
click at [280, 222] on input "True" at bounding box center [278, 220] width 6 height 5
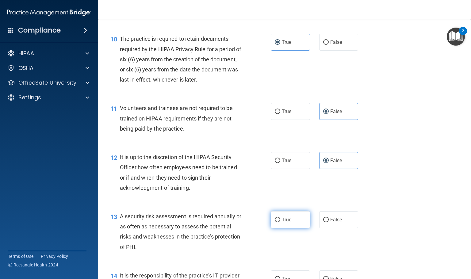
radio input "true"
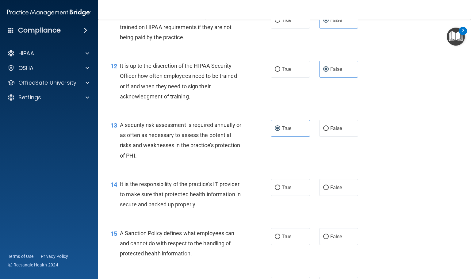
scroll to position [690, 0]
click at [340, 195] on label "False" at bounding box center [338, 186] width 39 height 17
click at [329, 189] on input "False" at bounding box center [326, 187] width 6 height 5
radio input "true"
click at [332, 244] on label "False" at bounding box center [338, 235] width 39 height 17
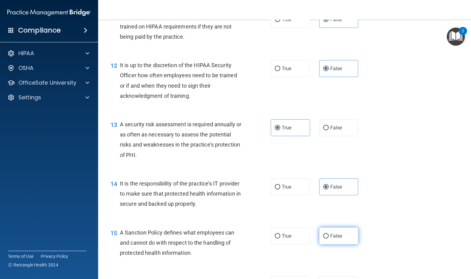
click at [329, 238] on input "False" at bounding box center [326, 236] width 6 height 5
radio input "true"
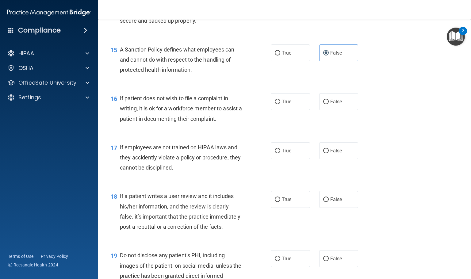
scroll to position [873, 0]
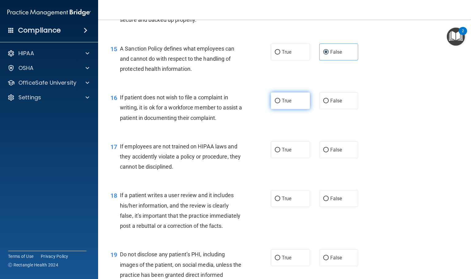
click at [294, 109] on label "True" at bounding box center [290, 100] width 39 height 17
click at [280, 103] on input "True" at bounding box center [278, 101] width 6 height 5
radio input "true"
click at [332, 153] on span "False" at bounding box center [336, 150] width 12 height 6
click at [329, 152] on input "False" at bounding box center [326, 150] width 6 height 5
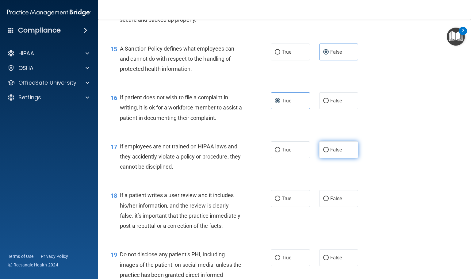
radio input "true"
click at [332, 220] on div "18 If a patient writes a user review and it includes his/her information, and t…" at bounding box center [284, 211] width 357 height 59
click at [331, 201] on span "False" at bounding box center [336, 199] width 12 height 6
click at [329, 201] on input "False" at bounding box center [326, 198] width 6 height 5
radio input "true"
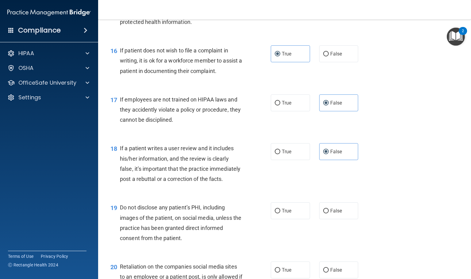
scroll to position [919, 0]
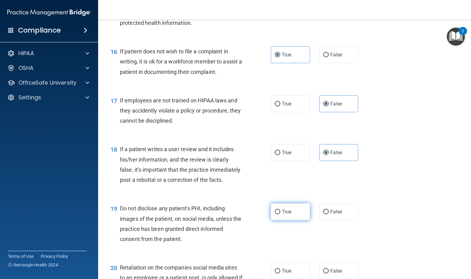
click at [271, 220] on label "True" at bounding box center [290, 211] width 39 height 17
click at [275, 214] on input "True" at bounding box center [278, 212] width 6 height 5
radio input "true"
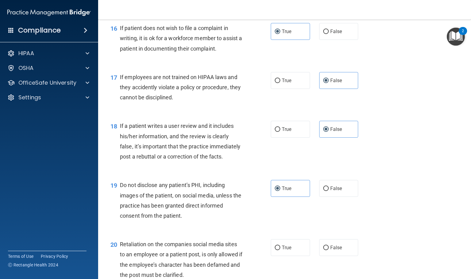
scroll to position [1011, 0]
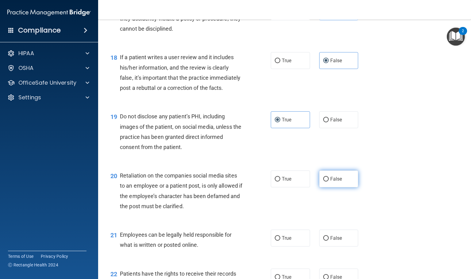
click at [333, 182] on span "False" at bounding box center [336, 179] width 12 height 6
click at [329, 181] on input "False" at bounding box center [326, 179] width 6 height 5
radio input "true"
click at [286, 246] on label "True" at bounding box center [290, 238] width 39 height 17
click at [280, 241] on input "True" at bounding box center [278, 238] width 6 height 5
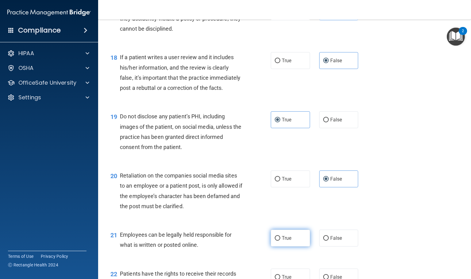
radio input "true"
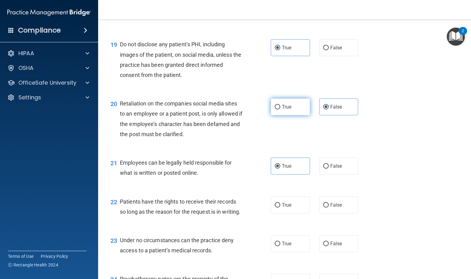
scroll to position [1103, 0]
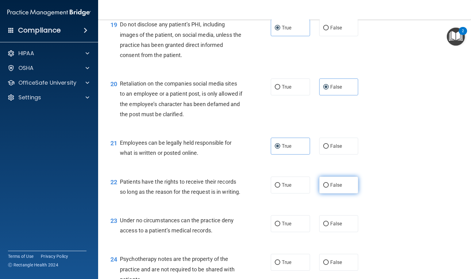
click at [339, 193] on label "False" at bounding box center [338, 185] width 39 height 17
click at [329, 188] on input "False" at bounding box center [326, 185] width 6 height 5
radio input "true"
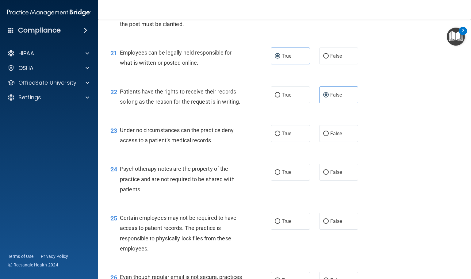
scroll to position [1195, 0]
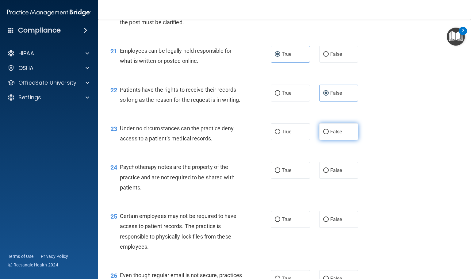
click at [332, 135] on span "False" at bounding box center [336, 132] width 12 height 6
click at [329, 134] on input "False" at bounding box center [326, 132] width 6 height 5
radio input "true"
click at [302, 179] on label "True" at bounding box center [290, 170] width 39 height 17
click at [280, 173] on input "True" at bounding box center [278, 170] width 6 height 5
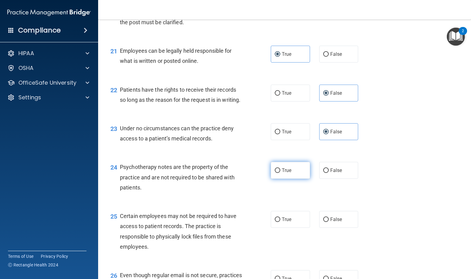
radio input "true"
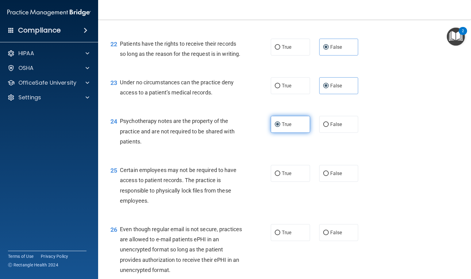
click at [302, 182] on label "True" at bounding box center [290, 173] width 39 height 17
click at [280, 176] on input "True" at bounding box center [278, 173] width 6 height 5
radio input "true"
click at [305, 241] on label "True" at bounding box center [290, 232] width 39 height 17
click at [280, 235] on input "True" at bounding box center [278, 232] width 6 height 5
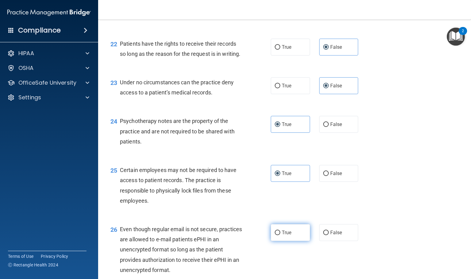
radio input "true"
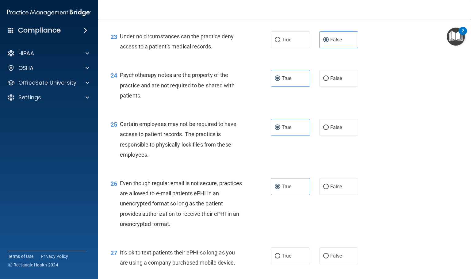
scroll to position [1333, 0]
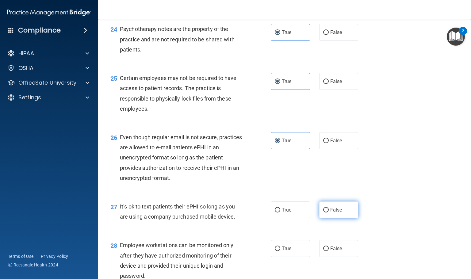
click at [333, 218] on label "False" at bounding box center [338, 209] width 39 height 17
click at [329, 212] on input "False" at bounding box center [326, 210] width 6 height 5
radio input "true"
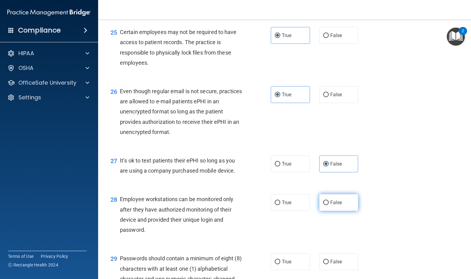
click at [333, 211] on label "False" at bounding box center [338, 202] width 39 height 17
click at [329, 205] on input "False" at bounding box center [326, 202] width 6 height 5
radio input "true"
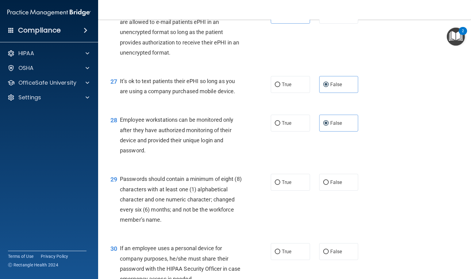
scroll to position [1471, 0]
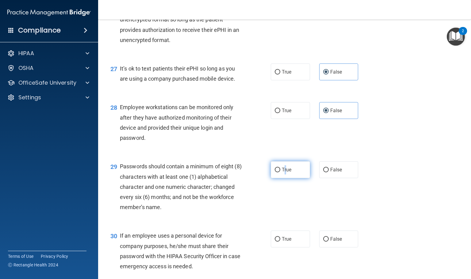
drag, startPoint x: 283, startPoint y: 196, endPoint x: 281, endPoint y: 200, distance: 4.8
click at [281, 178] on label "True" at bounding box center [290, 169] width 39 height 17
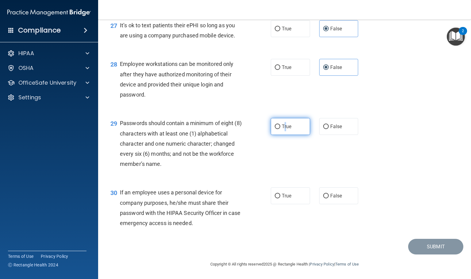
click at [283, 135] on label "True" at bounding box center [290, 126] width 39 height 17
click at [280, 129] on input "True" at bounding box center [278, 126] width 6 height 5
radio input "true"
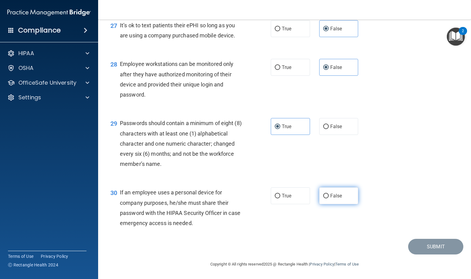
click at [328, 204] on label "False" at bounding box center [338, 195] width 39 height 17
click at [328, 198] on input "False" at bounding box center [326, 196] width 6 height 5
radio input "true"
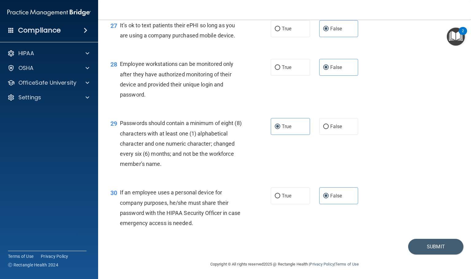
scroll to position [1544, 0]
click at [428, 242] on button "Submit" at bounding box center [435, 247] width 55 height 16
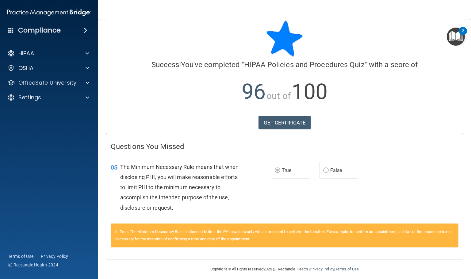
scroll to position [16, 0]
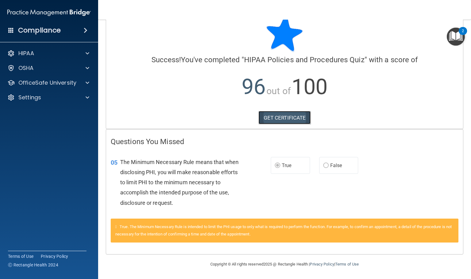
click at [299, 120] on link "GET CERTIFICATE" at bounding box center [284, 117] width 52 height 13
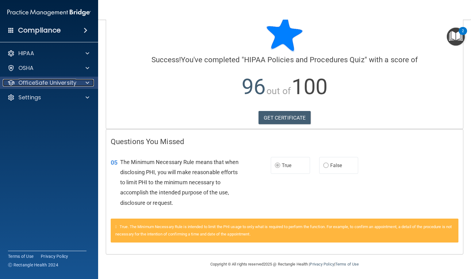
click at [62, 83] on p "OfficeSafe University" at bounding box center [47, 82] width 58 height 7
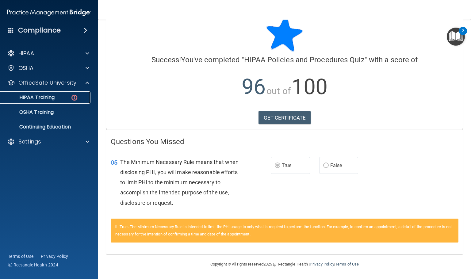
click at [76, 101] on img at bounding box center [74, 98] width 8 height 8
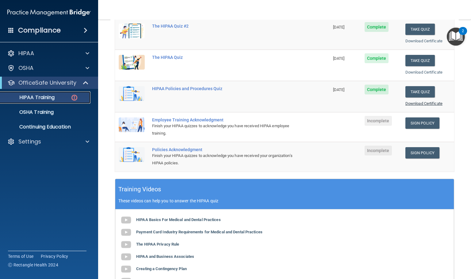
scroll to position [89, 0]
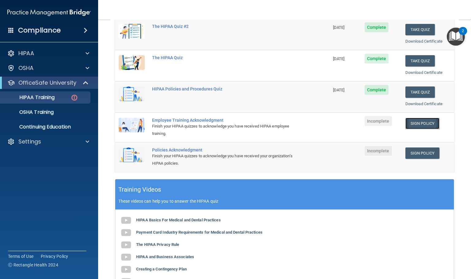
click at [405, 128] on link "Sign Policy" at bounding box center [422, 123] width 34 height 11
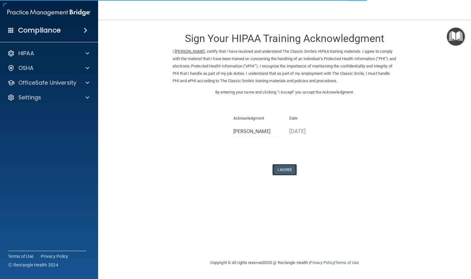
click at [295, 165] on button "I Agree" at bounding box center [284, 169] width 25 height 11
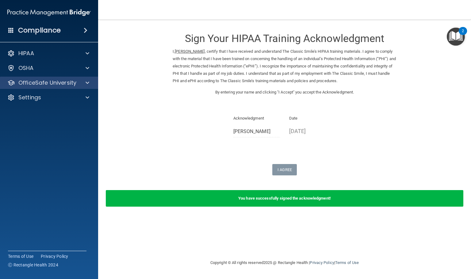
click at [56, 77] on div "OfficeSafe University" at bounding box center [49, 83] width 98 height 12
click at [70, 81] on p "OfficeSafe University" at bounding box center [47, 82] width 58 height 7
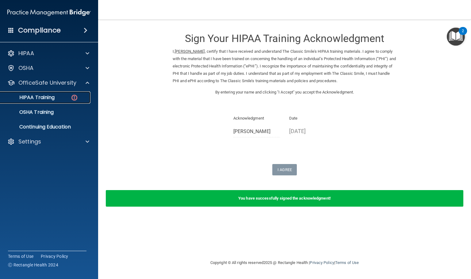
click at [79, 96] on div "HIPAA Training" at bounding box center [46, 97] width 84 height 6
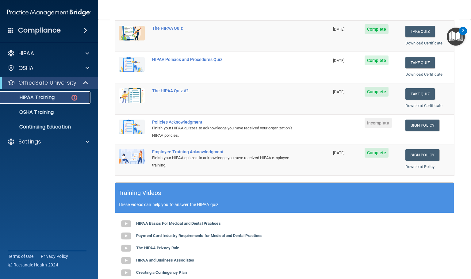
scroll to position [92, 0]
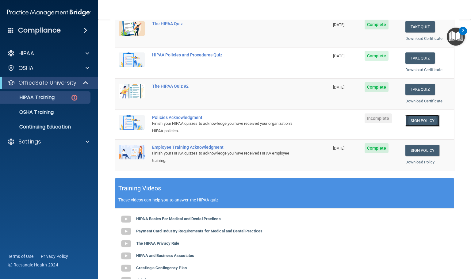
click at [418, 125] on link "Sign Policy" at bounding box center [422, 120] width 34 height 11
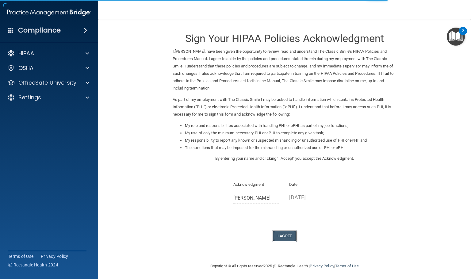
click at [283, 241] on button "I Agree" at bounding box center [284, 235] width 25 height 11
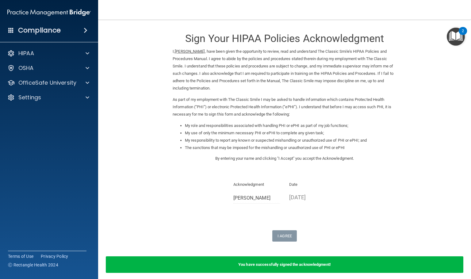
scroll to position [26, 0]
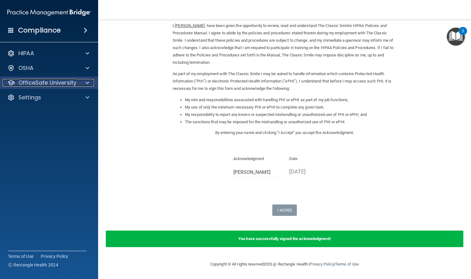
click at [75, 82] on p "OfficeSafe University" at bounding box center [47, 82] width 58 height 7
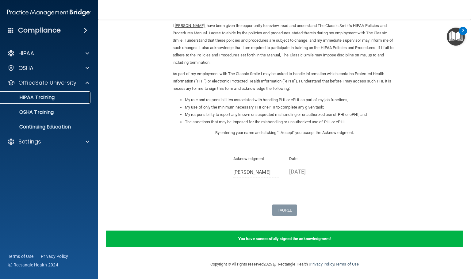
click at [86, 99] on div "HIPAA Training" at bounding box center [46, 97] width 84 height 6
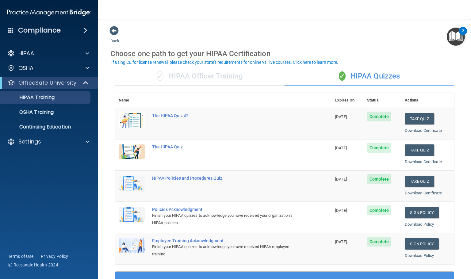
click at [188, 76] on div "✓ HIPAA Officer Training" at bounding box center [199, 76] width 169 height 18
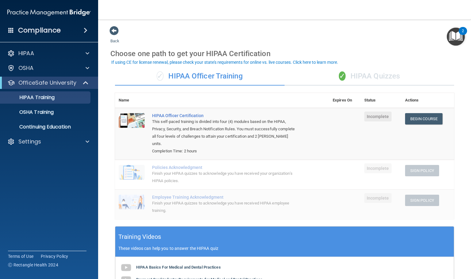
click at [348, 74] on div "✓ HIPAA Quizzes" at bounding box center [368, 76] width 169 height 18
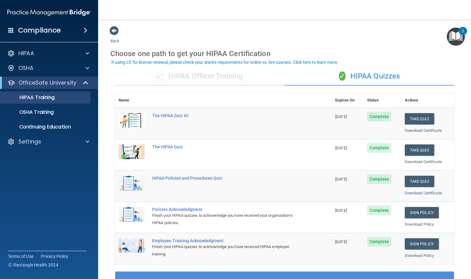
click at [224, 74] on div "✓ HIPAA Officer Training" at bounding box center [199, 76] width 169 height 18
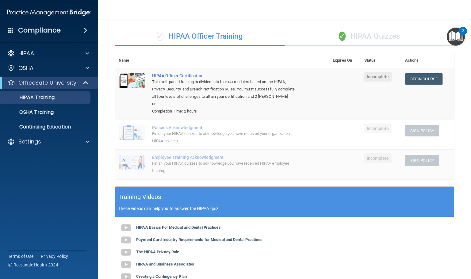
scroll to position [0, 0]
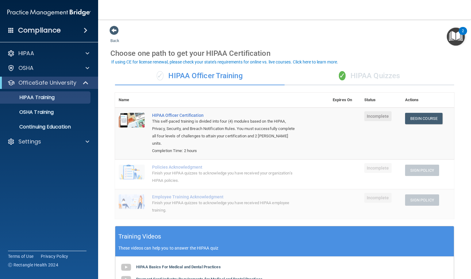
click at [339, 69] on div "✓ HIPAA Quizzes" at bounding box center [368, 76] width 169 height 18
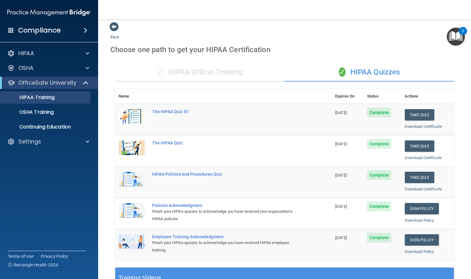
scroll to position [0, 0]
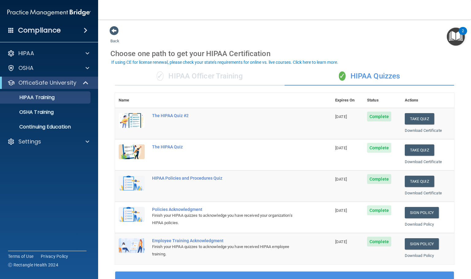
click at [238, 75] on div "✓ HIPAA Officer Training" at bounding box center [199, 76] width 169 height 18
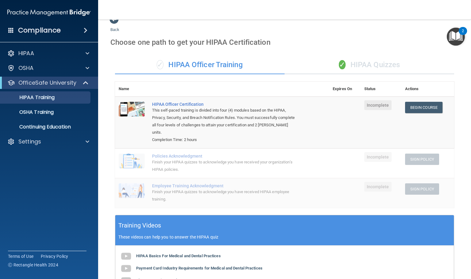
scroll to position [0, 0]
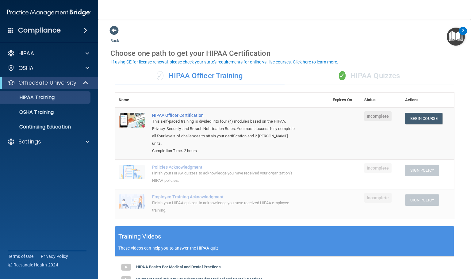
click at [312, 71] on div "✓ HIPAA Quizzes" at bounding box center [368, 76] width 169 height 18
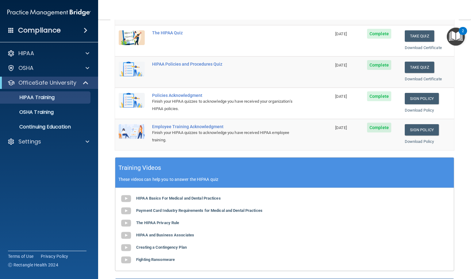
scroll to position [46, 0]
